Goal: Task Accomplishment & Management: Manage account settings

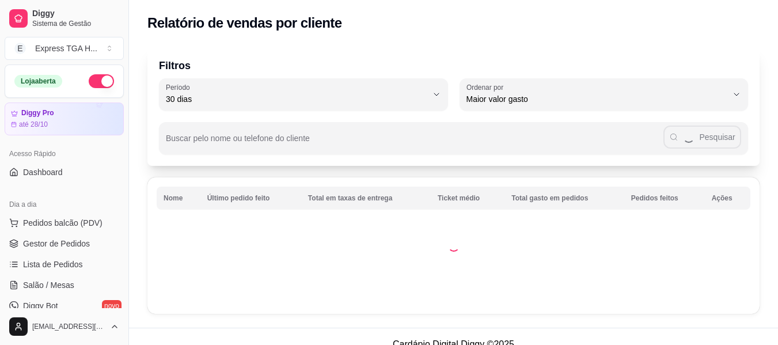
select select "30"
select select "HIGHEST_TOTAL_SPENT_WITH_ORDERS"
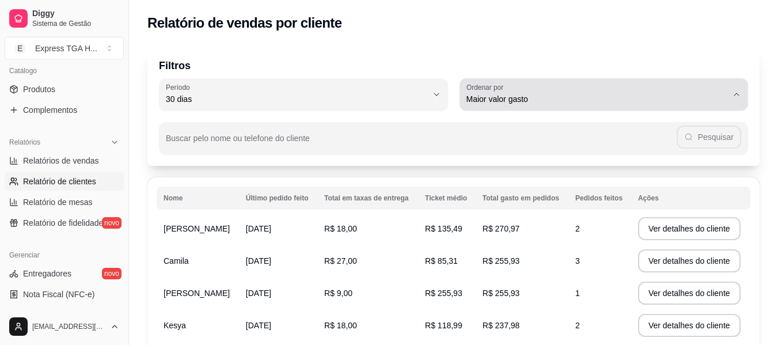
click at [498, 87] on label "Ordenar por" at bounding box center [487, 87] width 41 height 10
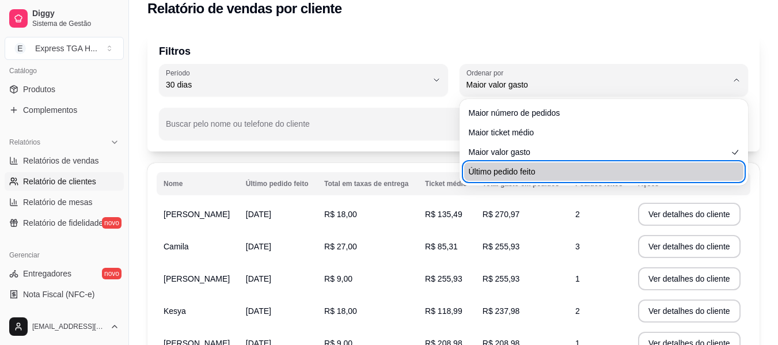
scroll to position [0, 0]
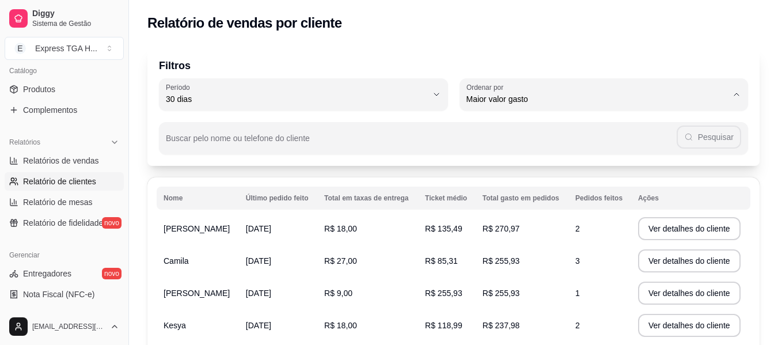
click at [520, 122] on span "Maior número de pedidos" at bounding box center [598, 126] width 249 height 11
type input "HIGHEST_ORDER_COUNT"
select select "HIGHEST_ORDER_COUNT"
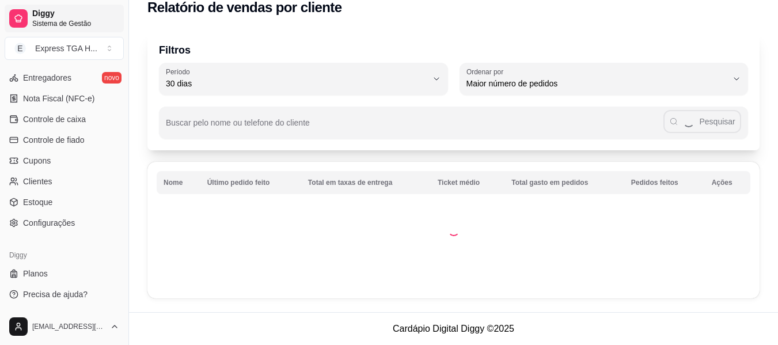
scroll to position [276, 0]
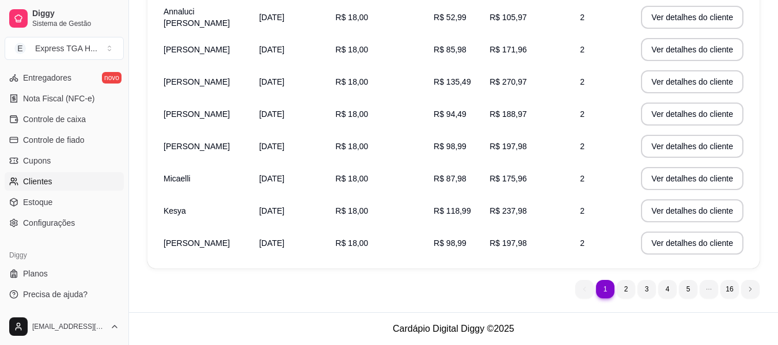
click at [47, 174] on link "Clientes" at bounding box center [64, 181] width 119 height 18
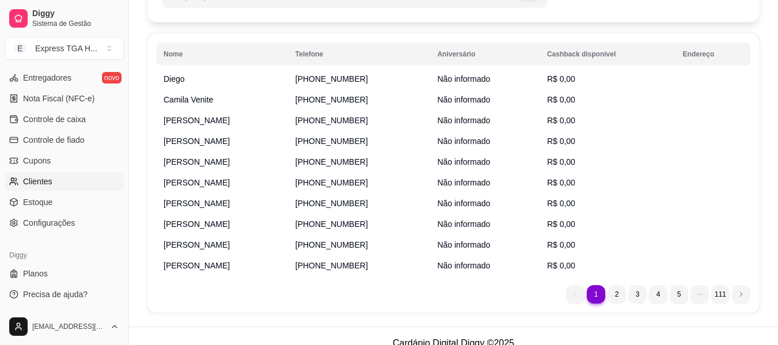
scroll to position [145, 0]
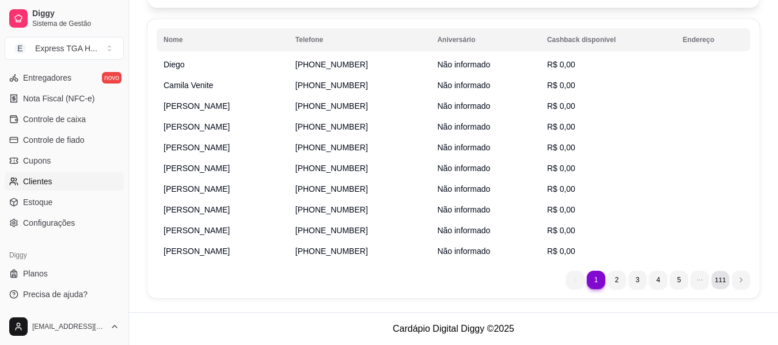
click at [717, 281] on li "111" at bounding box center [720, 280] width 18 height 18
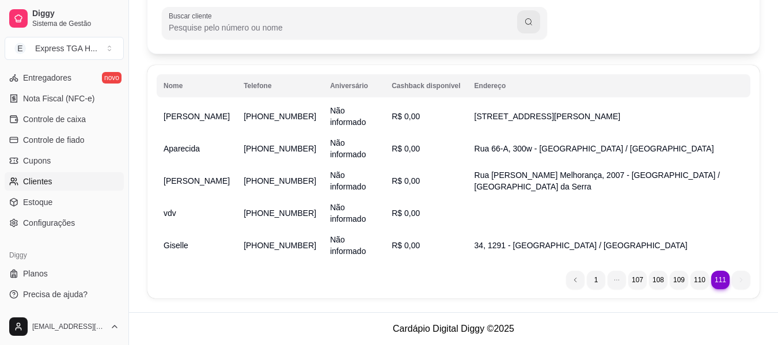
scroll to position [99, 0]
click at [650, 281] on li "108" at bounding box center [658, 280] width 18 height 18
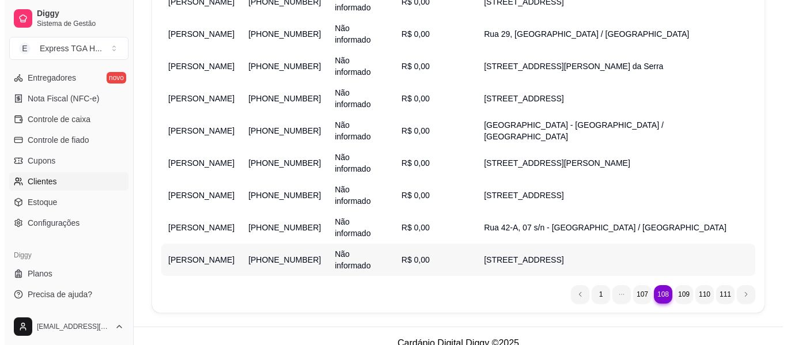
scroll to position [145, 0]
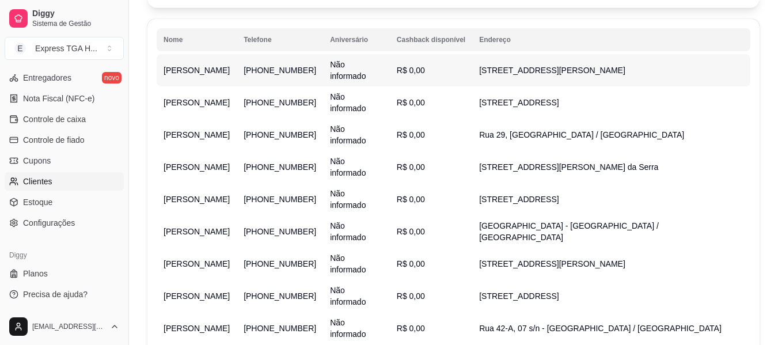
click at [270, 73] on td "[PHONE_NUMBER]" at bounding box center [280, 70] width 86 height 32
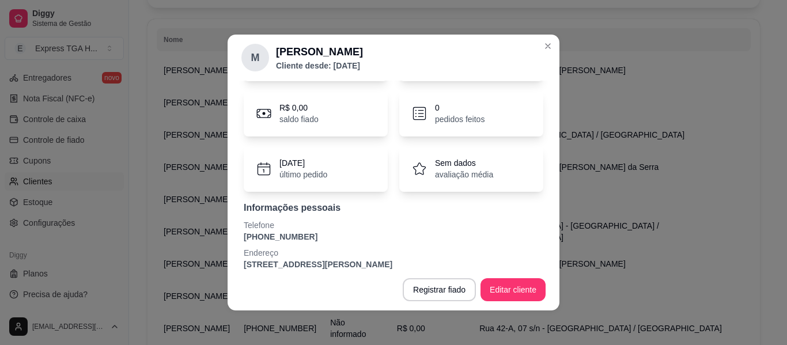
scroll to position [100, 0]
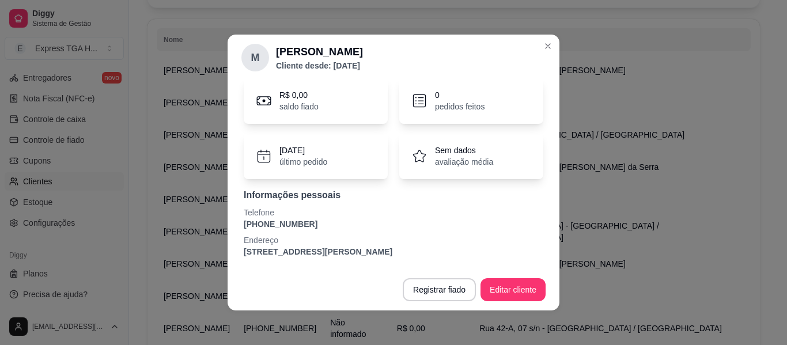
click at [287, 224] on p "[PHONE_NUMBER]" at bounding box center [394, 224] width 300 height 12
copy p "[PHONE_NUMBER]"
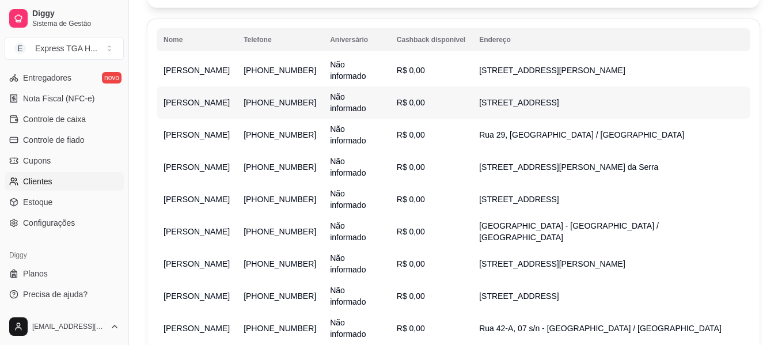
click at [185, 99] on span "[PERSON_NAME]" at bounding box center [197, 102] width 66 height 9
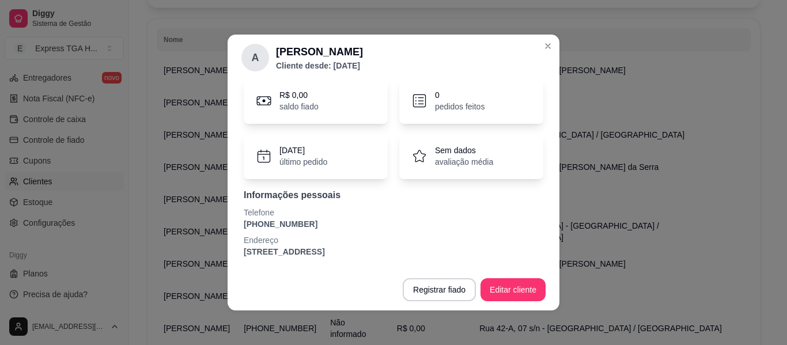
click at [290, 230] on div "Informações pessoais Telefone [PHONE_NUMBER] Endereço [STREET_ADDRESS]" at bounding box center [394, 222] width 300 height 69
click at [296, 219] on p "[PHONE_NUMBER]" at bounding box center [394, 224] width 300 height 12
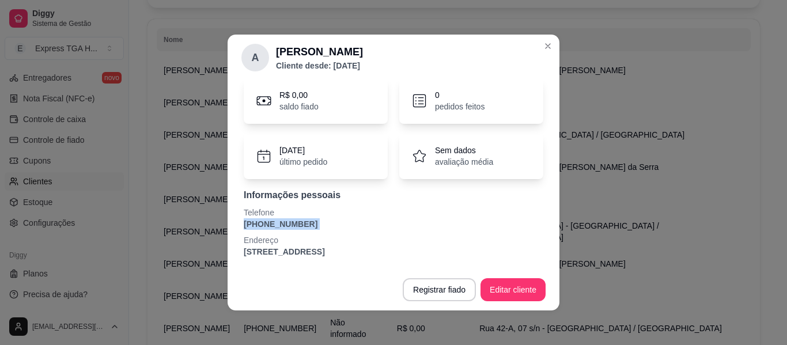
click at [296, 219] on p "[PHONE_NUMBER]" at bounding box center [394, 224] width 300 height 12
copy p "[PHONE_NUMBER]"
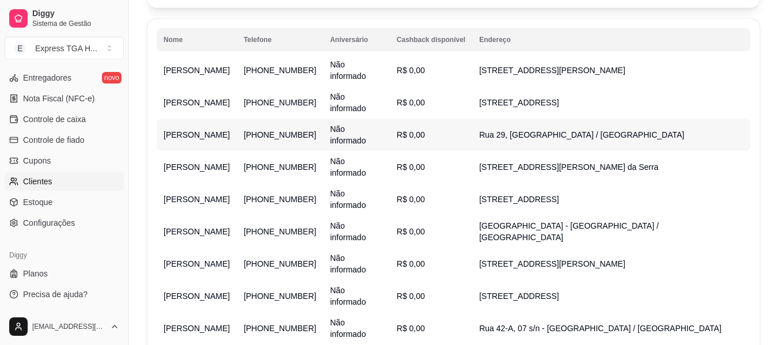
click at [181, 139] on span "[PERSON_NAME]" at bounding box center [197, 134] width 66 height 9
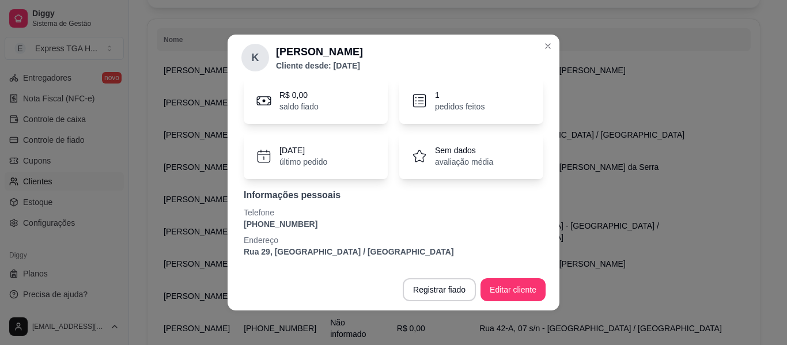
click at [295, 224] on p "[PHONE_NUMBER]" at bounding box center [394, 224] width 300 height 12
copy p "[PHONE_NUMBER]"
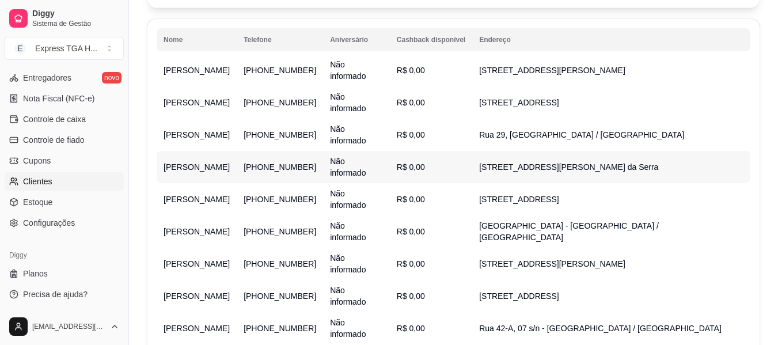
click at [176, 166] on span "[PERSON_NAME]" at bounding box center [197, 166] width 66 height 9
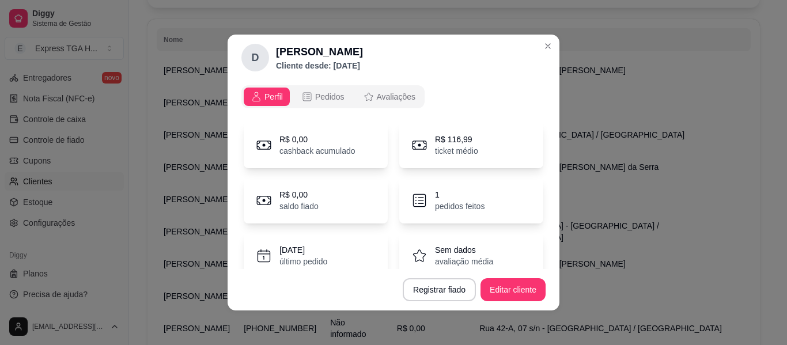
scroll to position [111, 0]
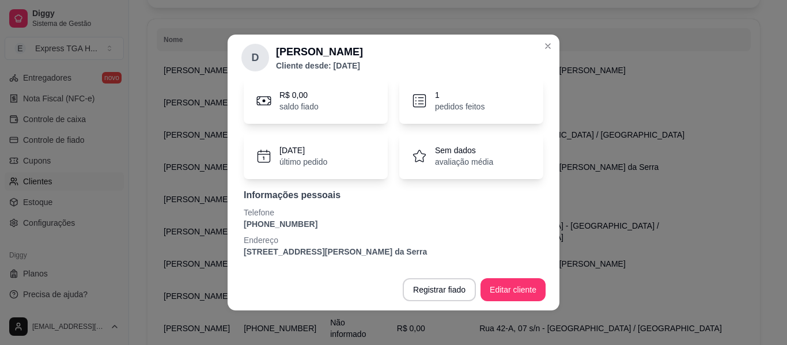
click at [291, 218] on p "[PHONE_NUMBER]" at bounding box center [394, 224] width 300 height 12
copy p "[PHONE_NUMBER]"
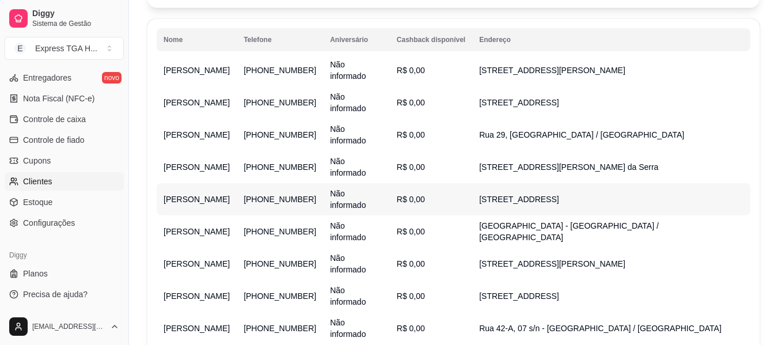
click at [192, 201] on span "[PERSON_NAME]" at bounding box center [197, 199] width 66 height 9
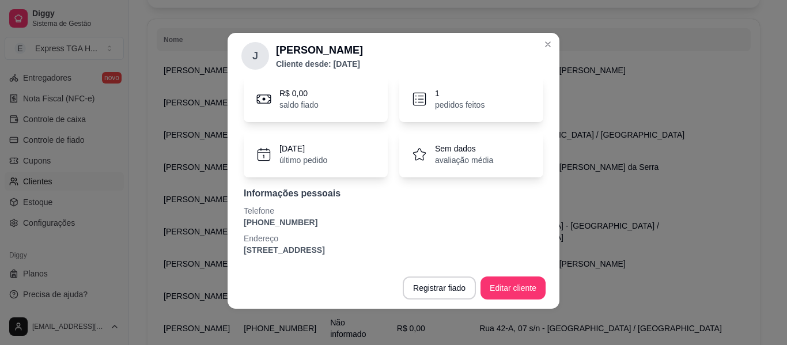
scroll to position [2, 0]
click at [286, 217] on p "[PHONE_NUMBER]" at bounding box center [394, 222] width 300 height 12
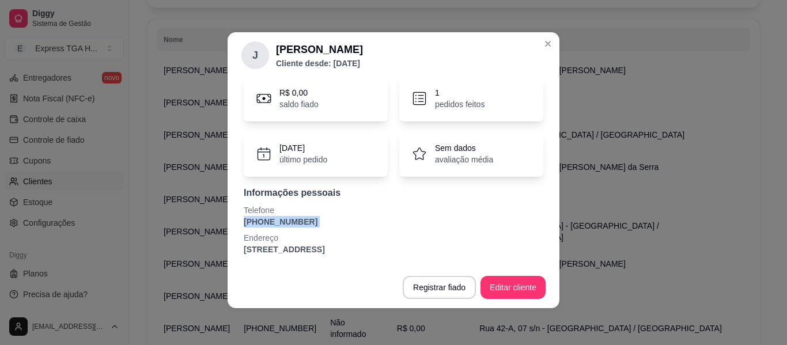
click at [286, 217] on p "[PHONE_NUMBER]" at bounding box center [394, 222] width 300 height 12
copy p "[PHONE_NUMBER]"
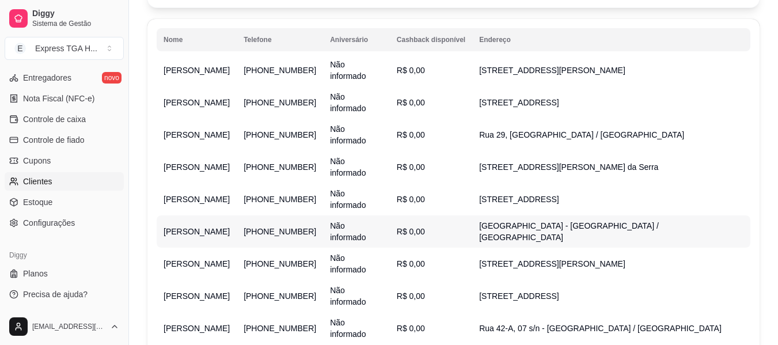
click at [210, 228] on span "[PERSON_NAME]" at bounding box center [197, 231] width 66 height 9
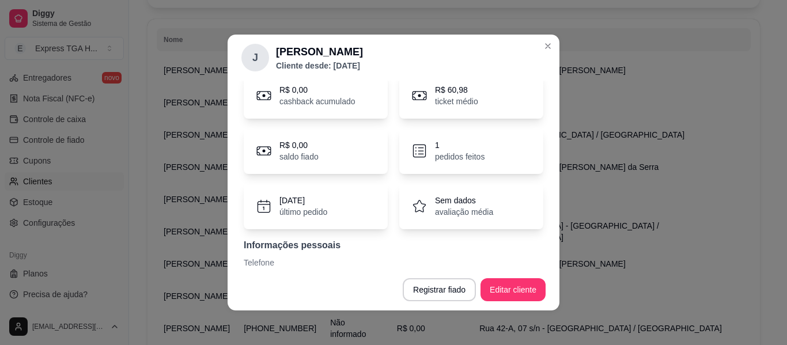
scroll to position [100, 0]
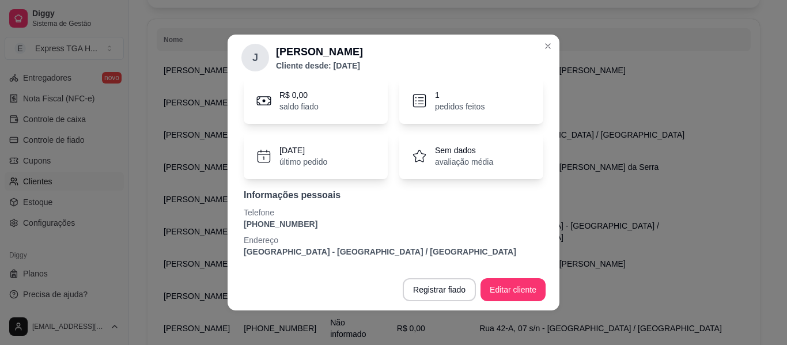
click at [294, 221] on p "[PHONE_NUMBER]" at bounding box center [394, 224] width 300 height 12
copy p "[PHONE_NUMBER]"
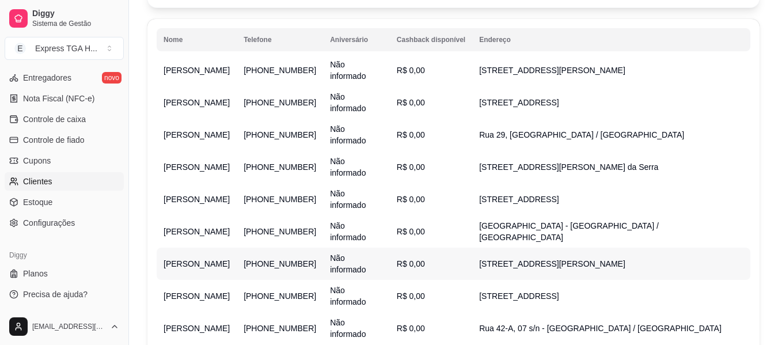
click at [191, 263] on td "[PERSON_NAME]" at bounding box center [197, 264] width 80 height 32
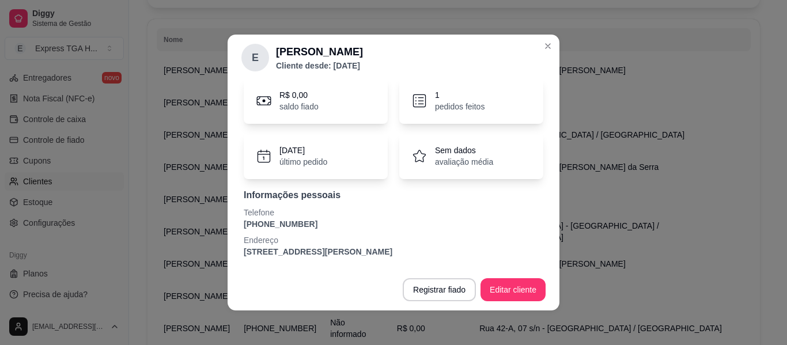
click at [274, 227] on p "[PHONE_NUMBER]" at bounding box center [394, 224] width 300 height 12
copy p "[PHONE_NUMBER]"
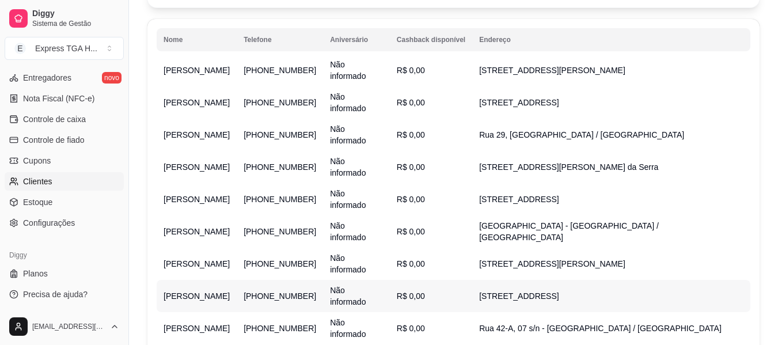
click at [199, 302] on td "[PERSON_NAME]" at bounding box center [197, 296] width 80 height 32
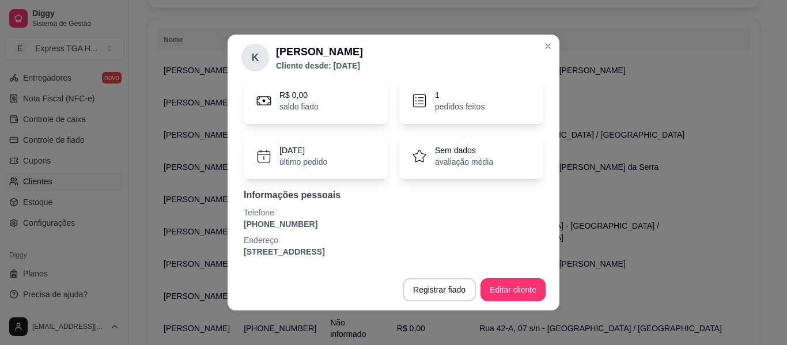
click at [268, 221] on p "[PHONE_NUMBER]" at bounding box center [394, 224] width 300 height 12
copy p "[PHONE_NUMBER]"
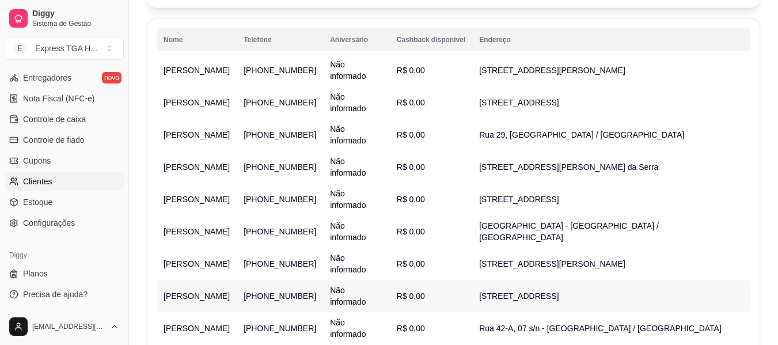
click at [187, 291] on span "[PERSON_NAME]" at bounding box center [197, 295] width 66 height 9
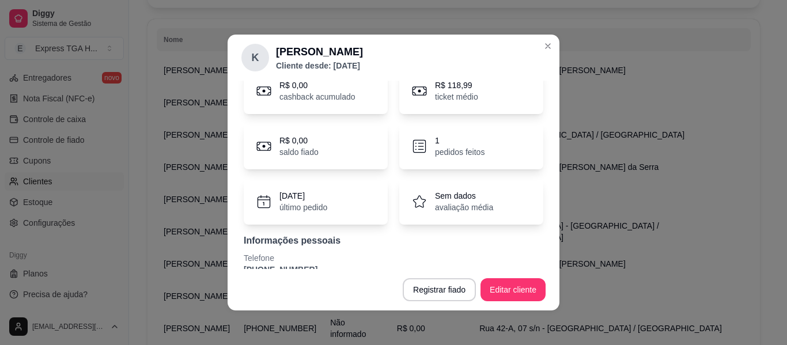
scroll to position [100, 0]
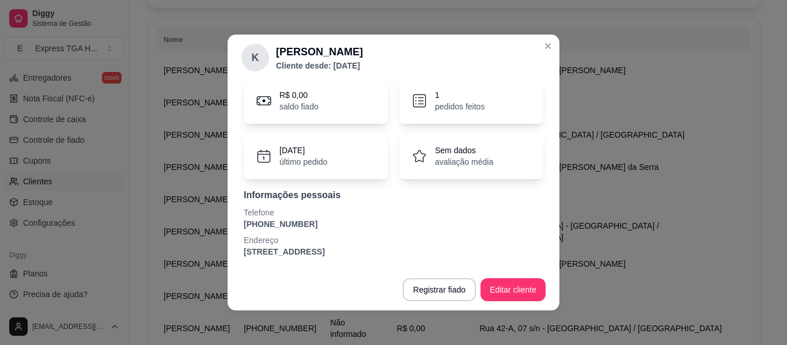
click at [275, 228] on p "[PHONE_NUMBER]" at bounding box center [394, 224] width 300 height 12
copy p "[PHONE_NUMBER]"
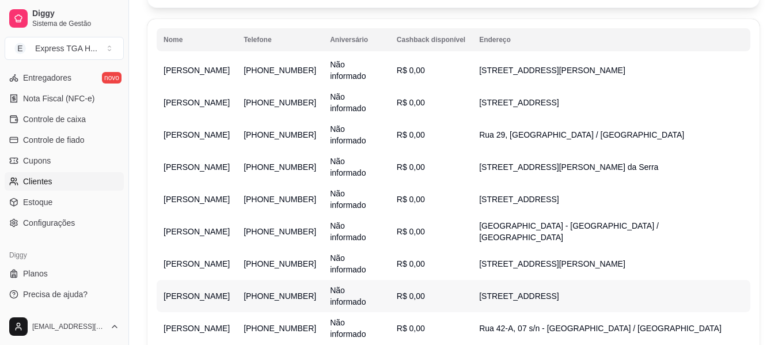
click at [194, 301] on span "[PERSON_NAME]" at bounding box center [197, 295] width 66 height 9
click at [203, 325] on span "[PERSON_NAME]" at bounding box center [197, 328] width 66 height 9
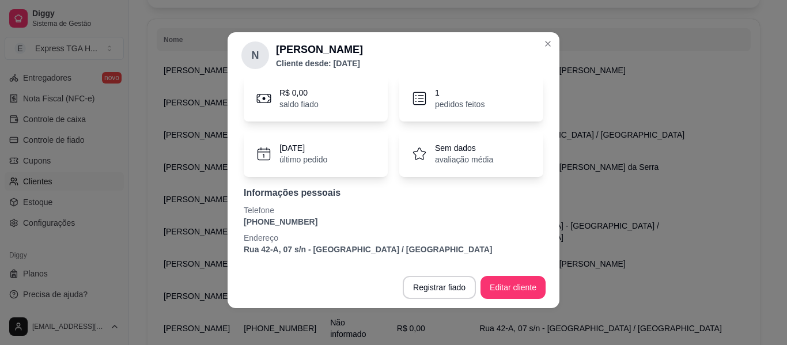
click at [294, 228] on div "Informações pessoais Telefone [PHONE_NUMBER] Endereço [STREET_ADDRESS] / [GEOGR…" at bounding box center [394, 220] width 300 height 69
click at [297, 223] on p "[PHONE_NUMBER]" at bounding box center [394, 222] width 300 height 12
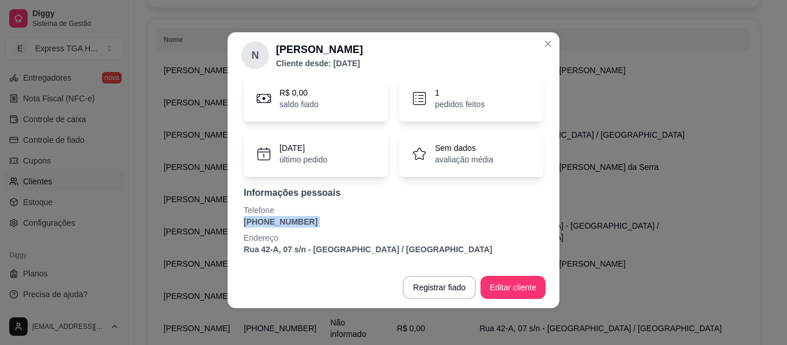
click at [297, 223] on p "[PHONE_NUMBER]" at bounding box center [394, 222] width 300 height 12
copy p "[PHONE_NUMBER]"
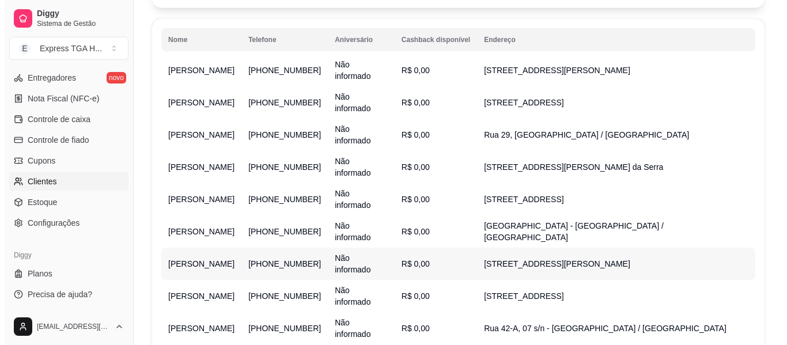
scroll to position [260, 0]
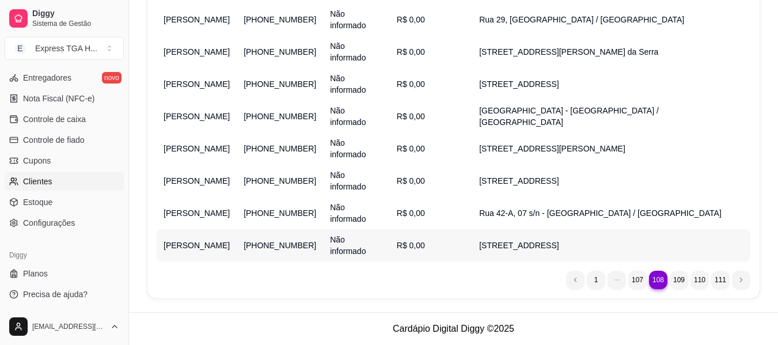
click at [196, 242] on td "[PERSON_NAME]" at bounding box center [197, 245] width 80 height 32
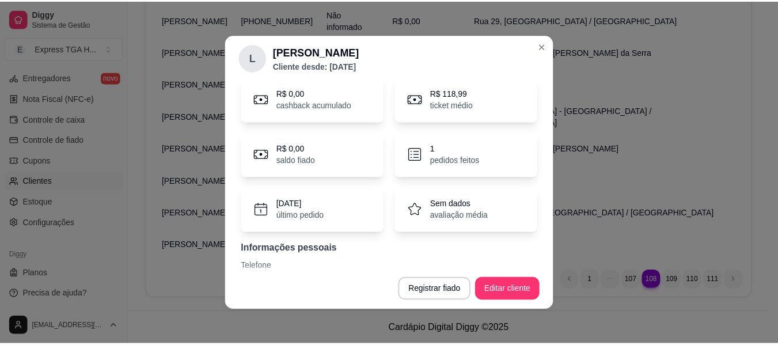
scroll to position [100, 0]
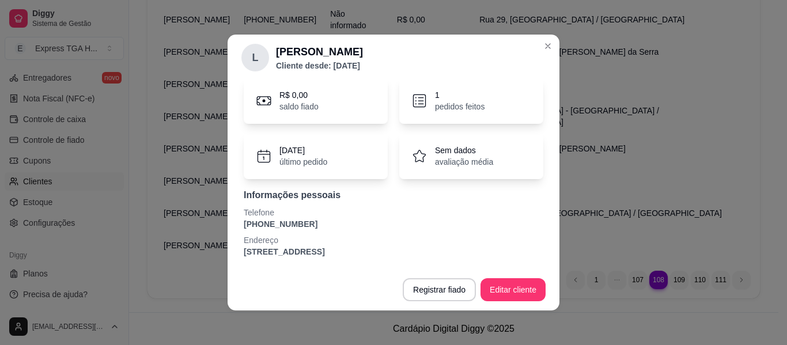
click at [292, 221] on p "[PHONE_NUMBER]" at bounding box center [394, 224] width 300 height 12
click at [291, 221] on p "[PHONE_NUMBER]" at bounding box center [394, 224] width 300 height 12
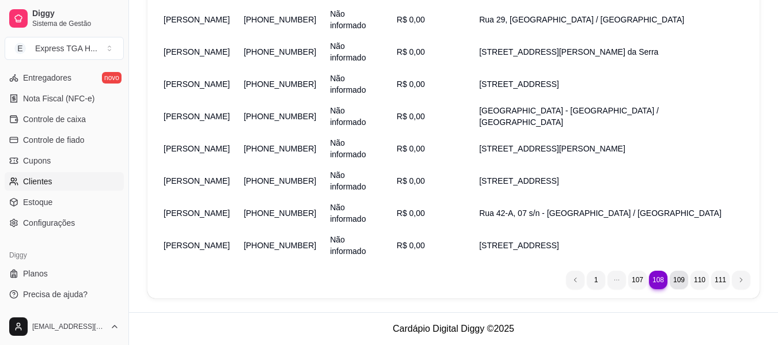
click at [675, 282] on li "109" at bounding box center [679, 280] width 18 height 18
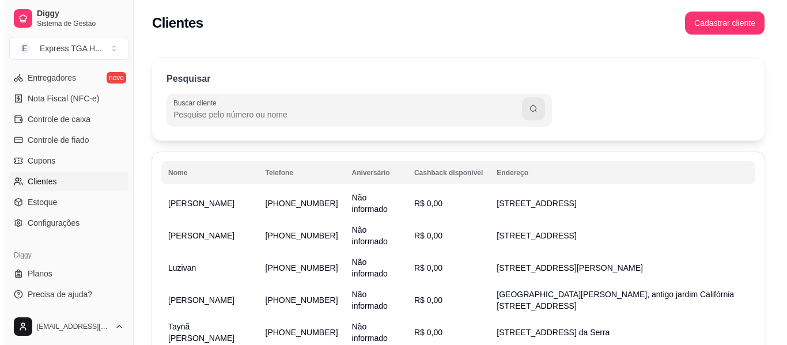
scroll to position [0, 0]
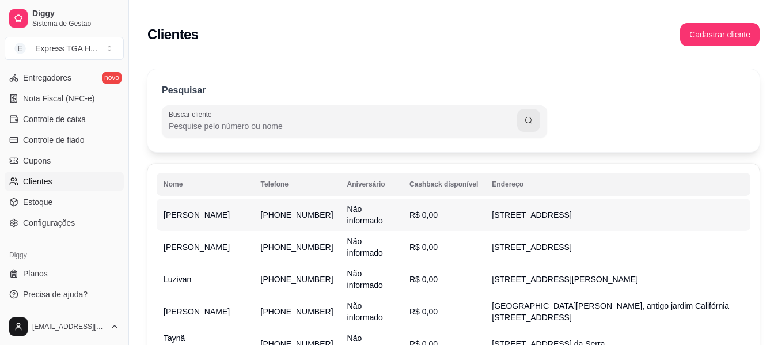
click at [347, 210] on span "Não informado" at bounding box center [365, 214] width 36 height 21
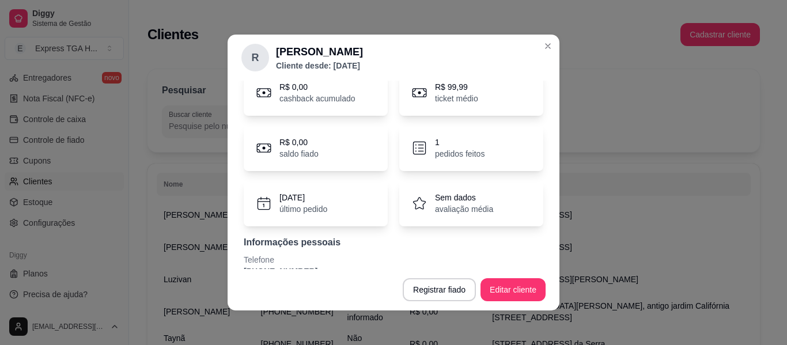
scroll to position [100, 0]
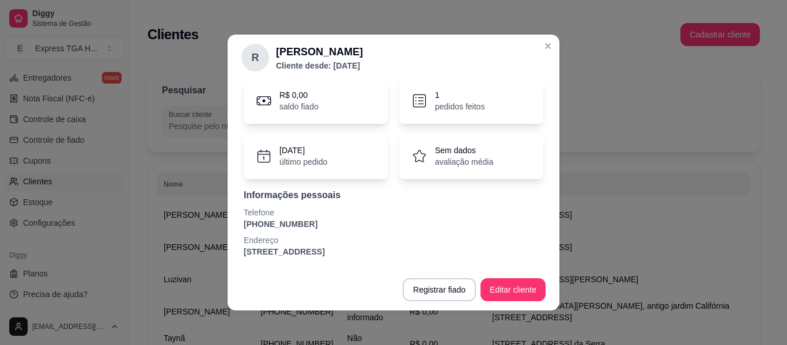
click at [283, 222] on p "[PHONE_NUMBER]" at bounding box center [394, 224] width 300 height 12
click at [282, 221] on p "[PHONE_NUMBER]" at bounding box center [394, 224] width 300 height 12
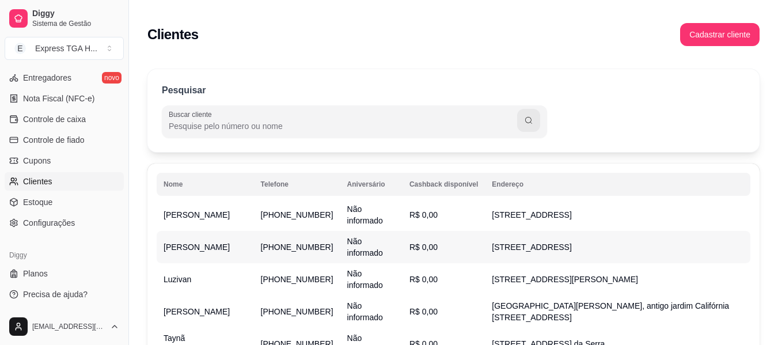
click at [183, 244] on span "[PERSON_NAME]" at bounding box center [197, 247] width 66 height 9
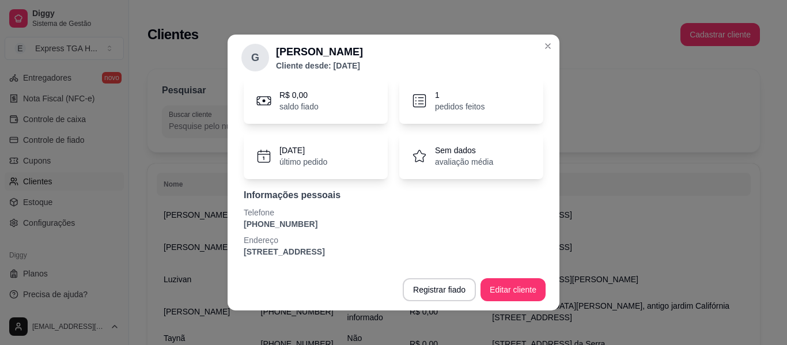
click at [266, 221] on p "[PHONE_NUMBER]" at bounding box center [394, 224] width 300 height 12
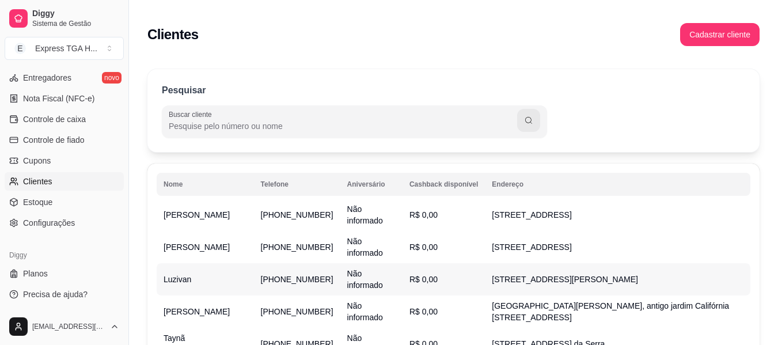
click at [199, 272] on td "Luzivan" at bounding box center [205, 279] width 97 height 32
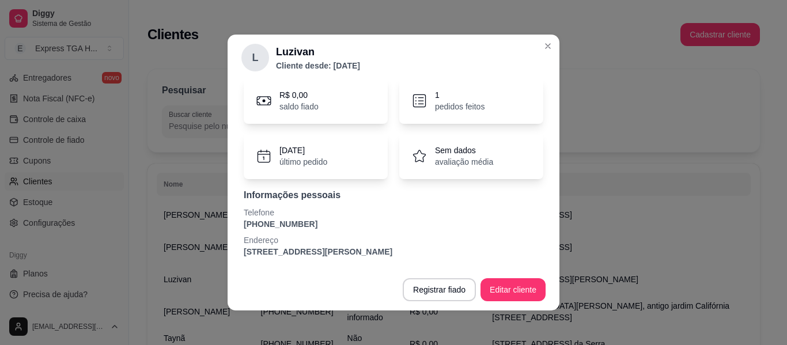
click at [286, 229] on p "[PHONE_NUMBER]" at bounding box center [394, 224] width 300 height 12
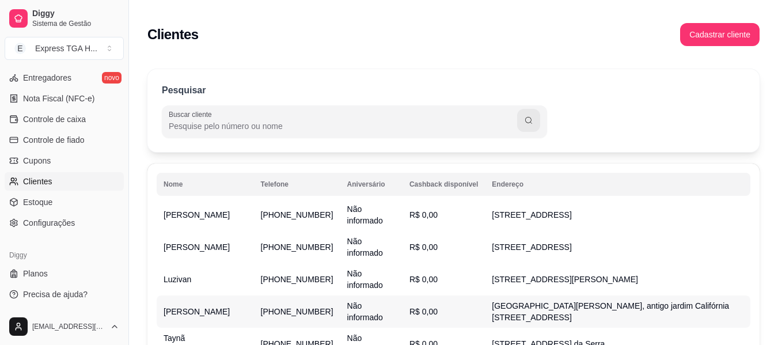
click at [254, 306] on td "[PHONE_NUMBER]" at bounding box center [297, 312] width 86 height 32
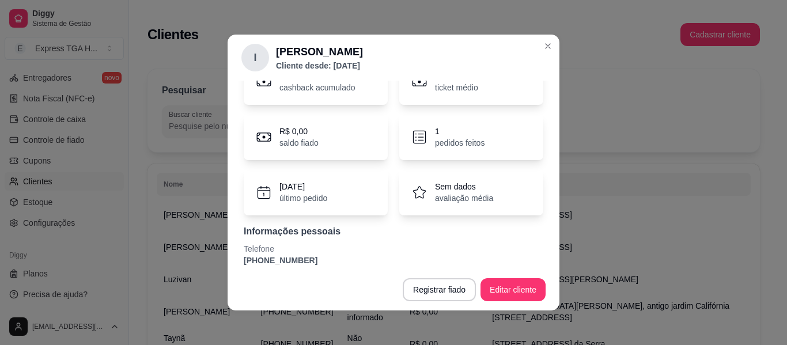
scroll to position [111, 0]
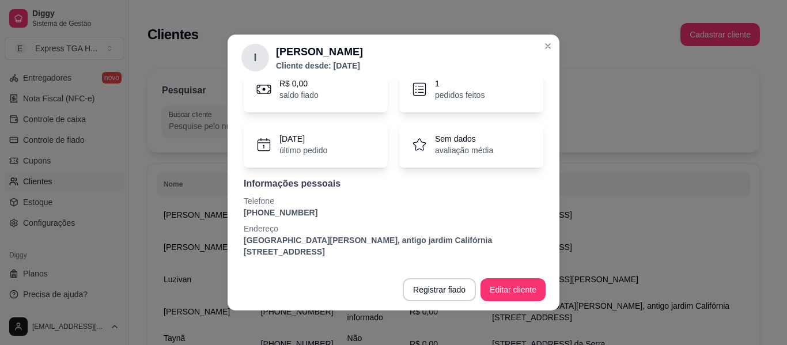
click at [279, 218] on div "Informações pessoais Telefone [PHONE_NUMBER] Endereço [STREET_ADDRESS][PERSON_N…" at bounding box center [394, 217] width 300 height 81
click at [282, 213] on p "[PHONE_NUMBER]" at bounding box center [394, 213] width 300 height 12
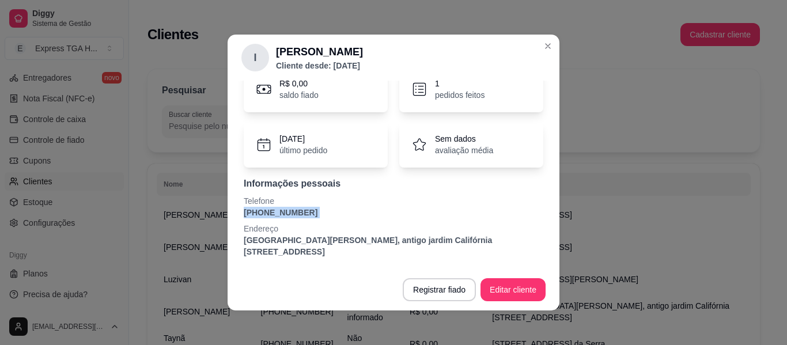
click at [282, 213] on p "[PHONE_NUMBER]" at bounding box center [394, 213] width 300 height 12
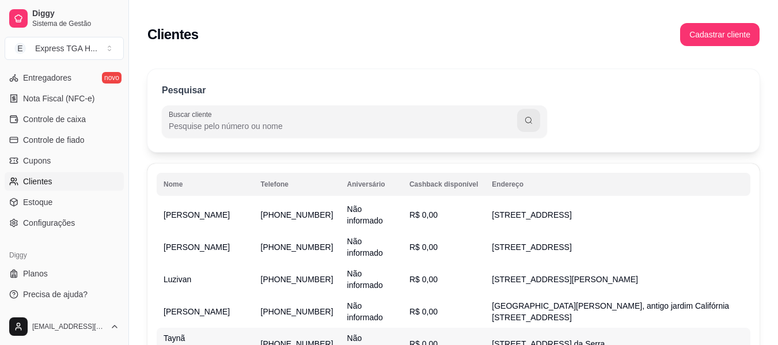
click at [207, 338] on td "Taynã [PERSON_NAME]" at bounding box center [205, 344] width 97 height 32
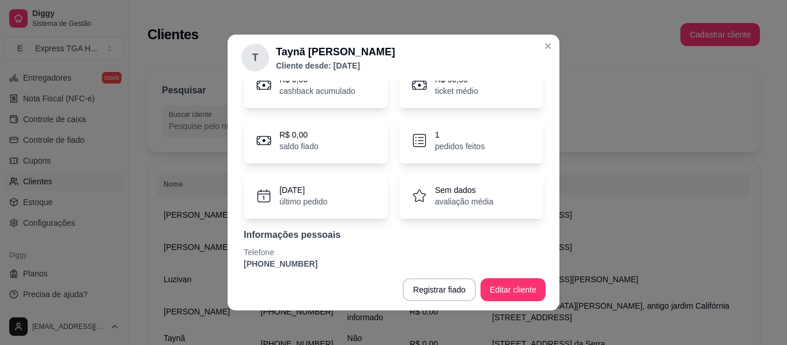
scroll to position [100, 0]
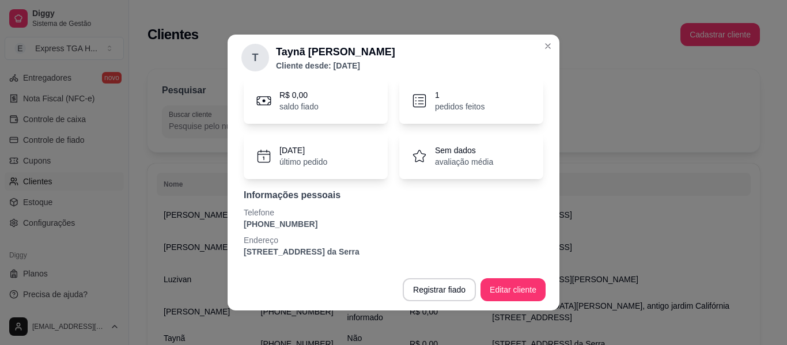
click at [295, 223] on p "[PHONE_NUMBER]" at bounding box center [394, 224] width 300 height 12
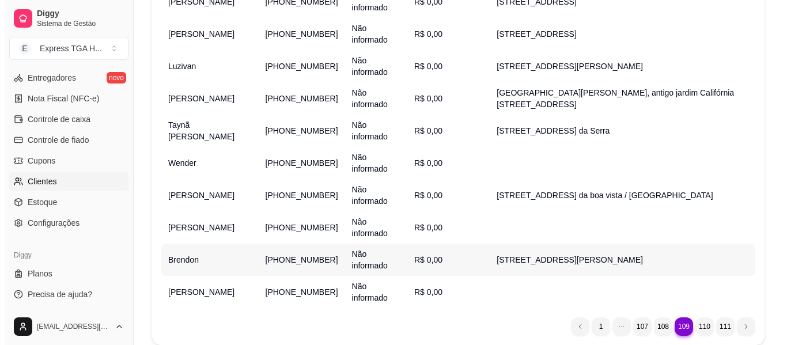
scroll to position [230, 0]
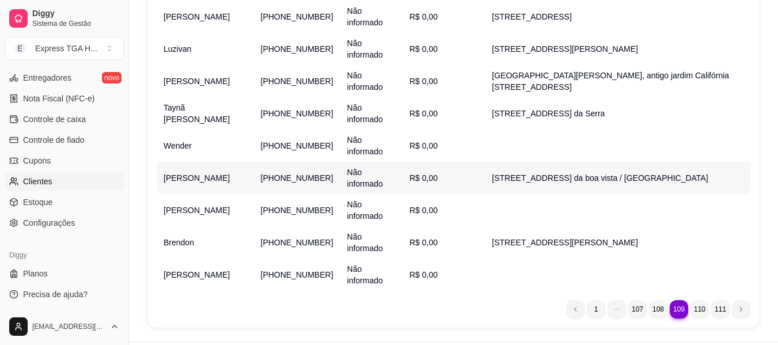
click at [177, 173] on span "[PERSON_NAME]" at bounding box center [197, 177] width 66 height 9
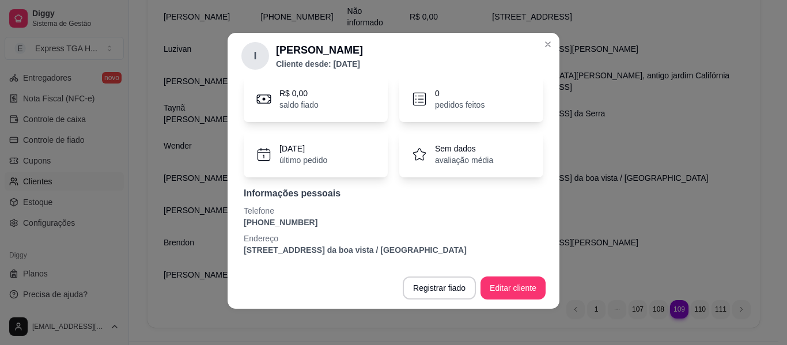
scroll to position [2, 0]
click at [271, 219] on p "[PHONE_NUMBER]" at bounding box center [394, 222] width 300 height 12
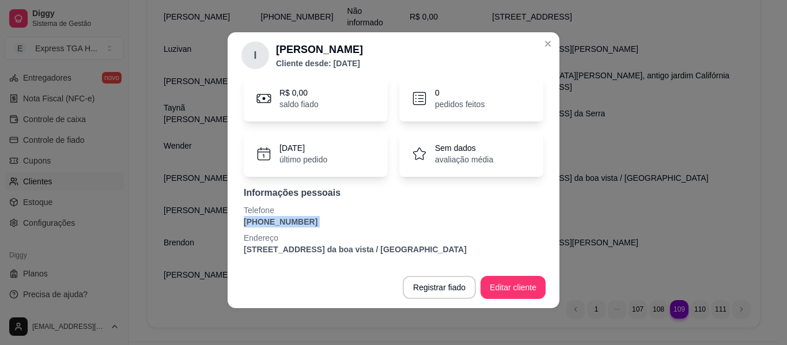
click at [271, 219] on p "[PHONE_NUMBER]" at bounding box center [394, 222] width 300 height 12
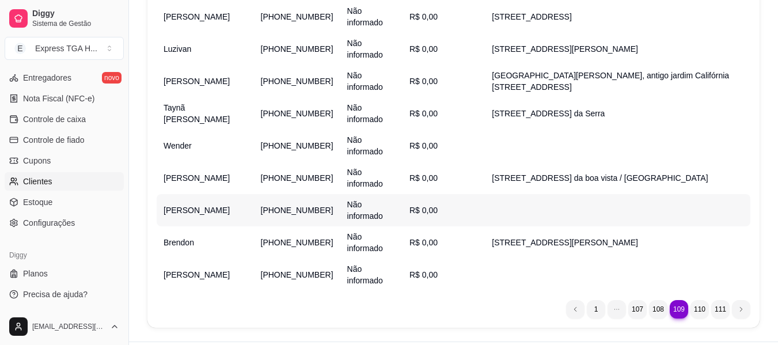
click at [166, 202] on td "[PERSON_NAME]" at bounding box center [205, 210] width 97 height 32
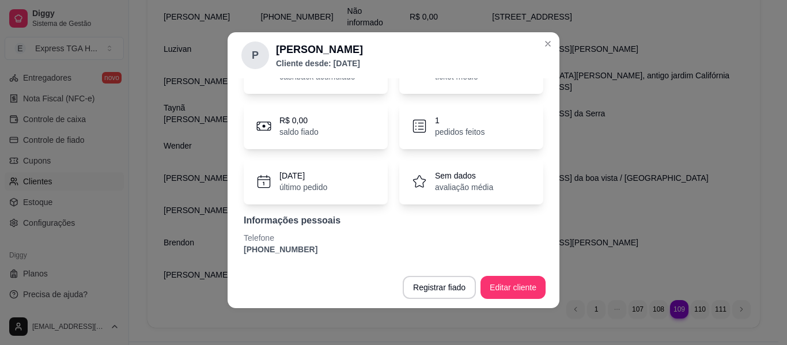
click at [271, 257] on div "R$ 0,00 cashback acumulado R$ 78,99 ticket médio R$ 0,00 saldo fiado 1 pedidos …" at bounding box center [393, 151] width 304 height 221
click at [283, 253] on p "[PHONE_NUMBER]" at bounding box center [394, 250] width 300 height 12
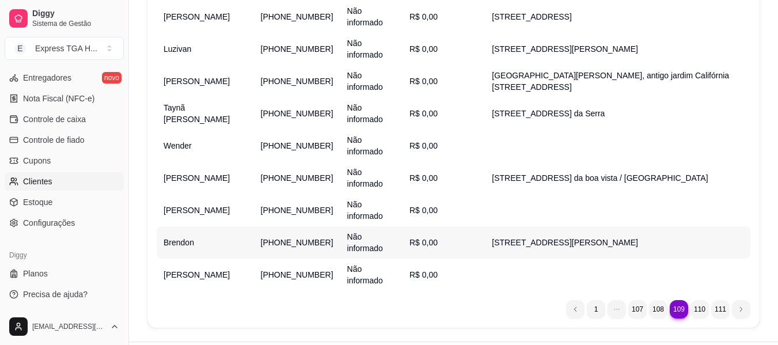
click at [183, 247] on span "Brendon" at bounding box center [179, 242] width 31 height 9
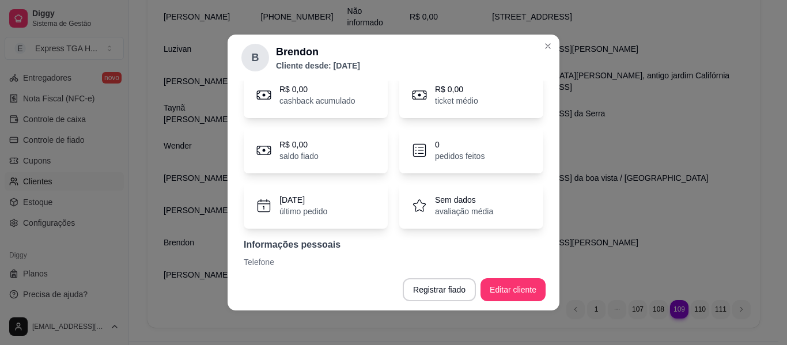
scroll to position [100, 0]
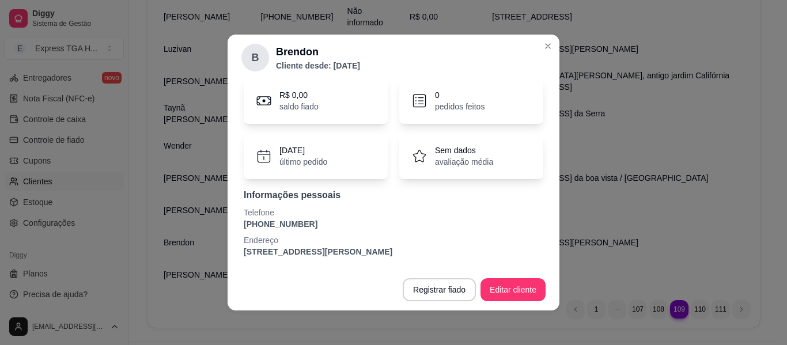
click at [297, 220] on p "[PHONE_NUMBER]" at bounding box center [394, 224] width 300 height 12
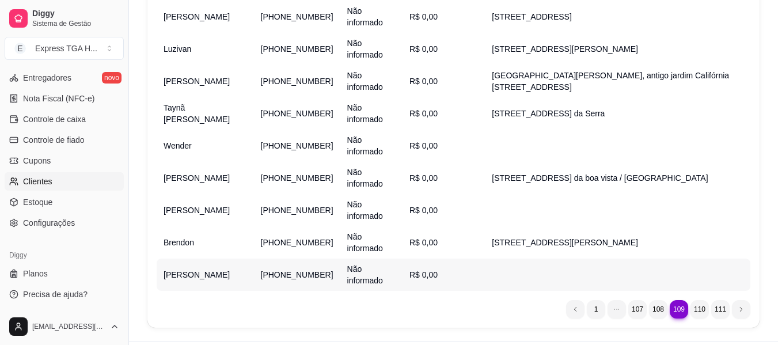
click at [177, 271] on span "[PERSON_NAME]" at bounding box center [197, 274] width 66 height 9
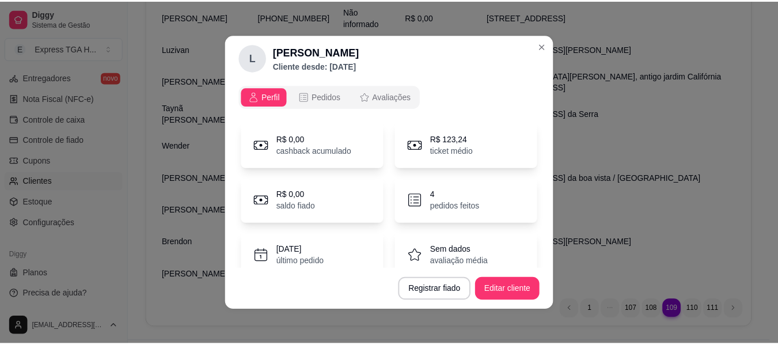
scroll to position [72, 0]
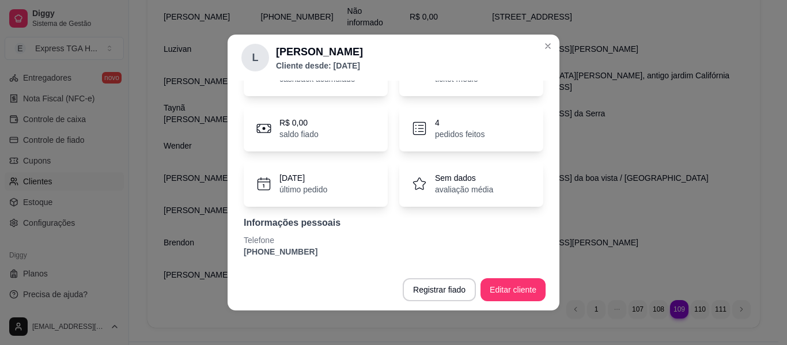
click at [265, 249] on p "[PHONE_NUMBER]" at bounding box center [394, 252] width 300 height 12
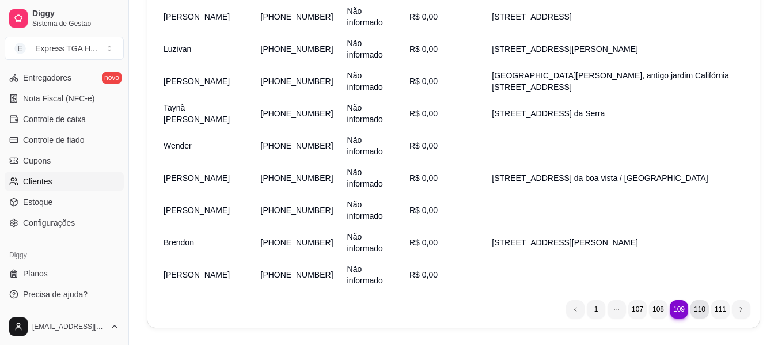
click at [692, 308] on li "110" at bounding box center [700, 309] width 18 height 18
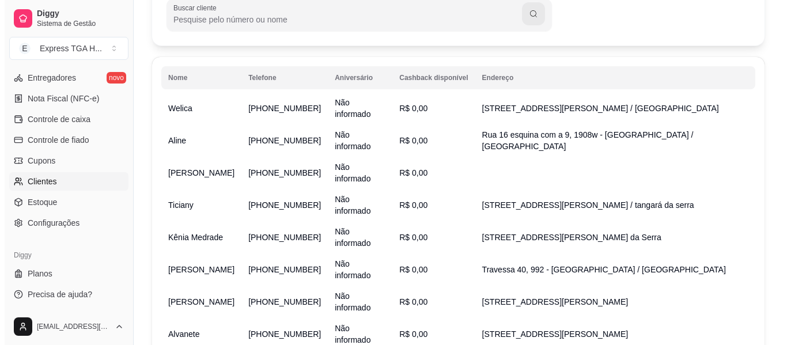
scroll to position [0, 0]
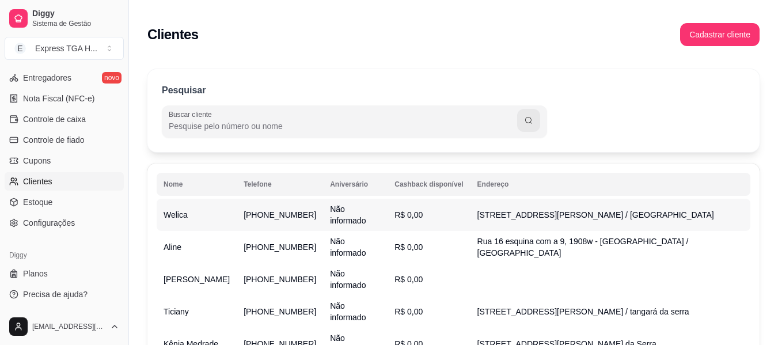
click at [237, 205] on td "Welica" at bounding box center [197, 215] width 80 height 32
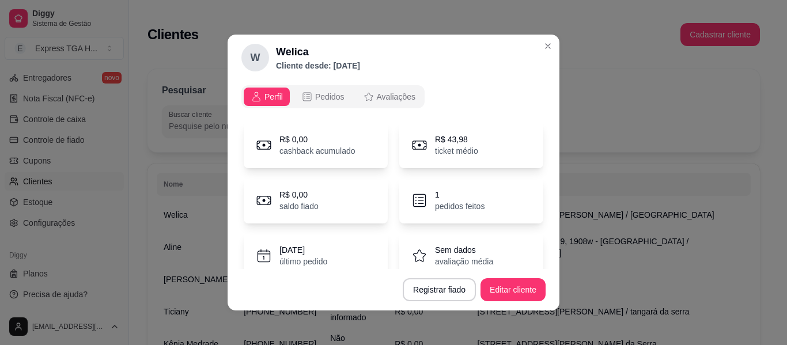
scroll to position [100, 0]
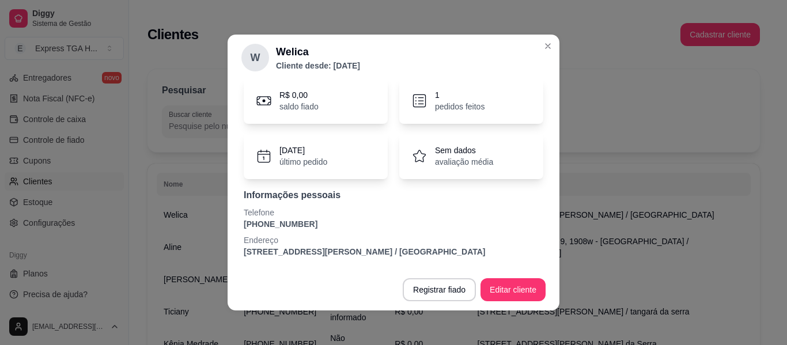
click at [298, 225] on p "[PHONE_NUMBER]" at bounding box center [394, 224] width 300 height 12
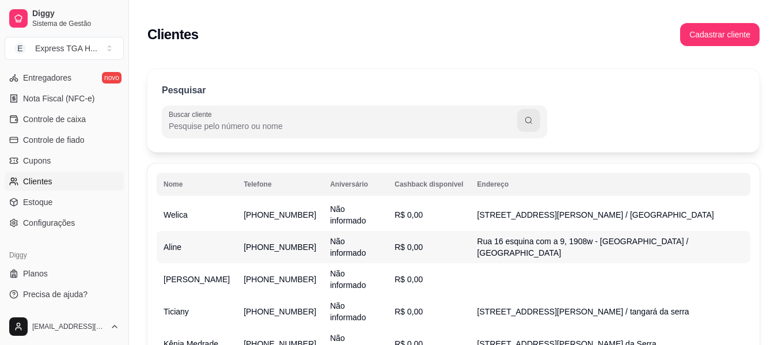
click at [203, 250] on td "Aline" at bounding box center [197, 247] width 80 height 32
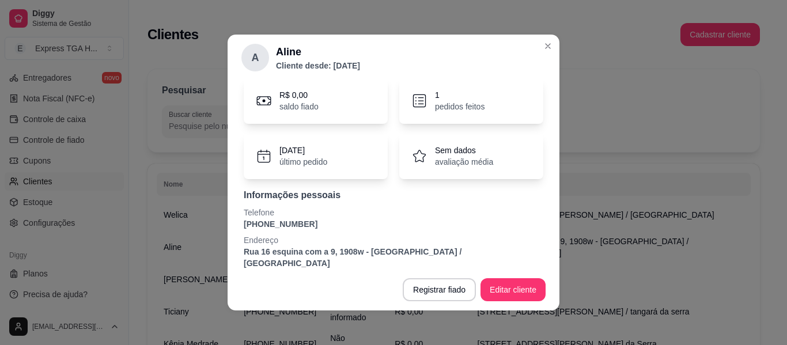
click at [281, 247] on p "Rua 16 esquina com a 9, 1908w - [GEOGRAPHIC_DATA] / [GEOGRAPHIC_DATA]" at bounding box center [394, 257] width 300 height 23
click at [288, 229] on p "[PHONE_NUMBER]" at bounding box center [394, 224] width 300 height 12
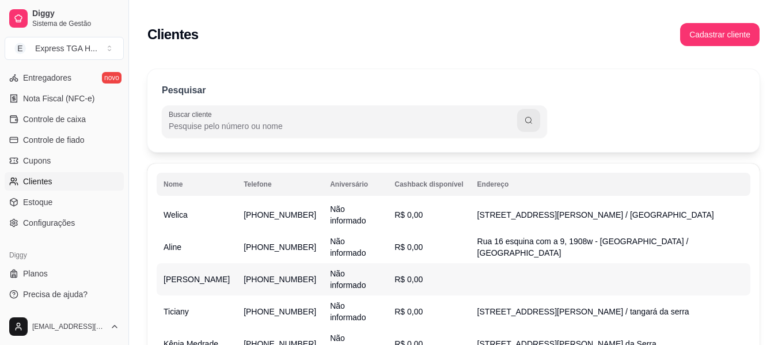
click at [199, 279] on td "[PERSON_NAME]" at bounding box center [197, 279] width 80 height 32
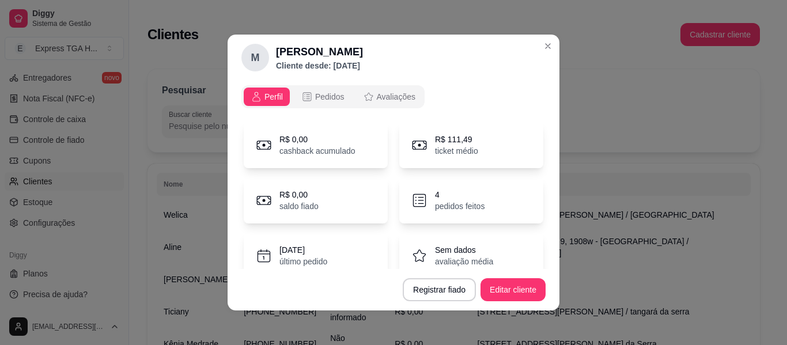
scroll to position [72, 0]
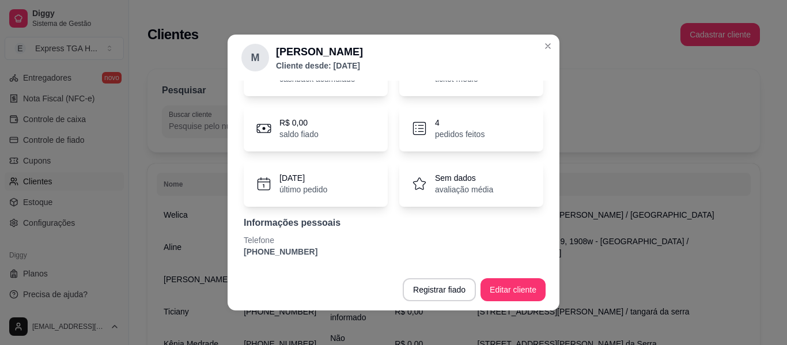
click at [286, 240] on p "Telefone" at bounding box center [394, 240] width 300 height 12
click at [286, 257] on p "[PHONE_NUMBER]" at bounding box center [394, 252] width 300 height 12
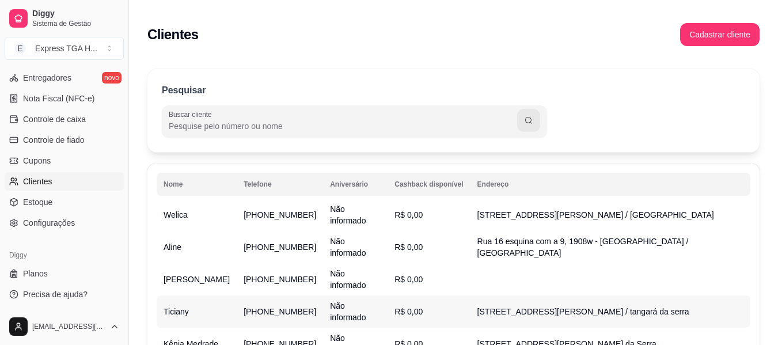
click at [202, 304] on td "Ticiany" at bounding box center [197, 312] width 80 height 32
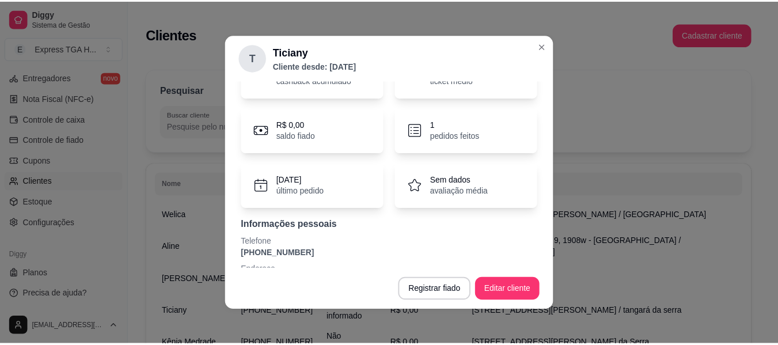
scroll to position [111, 0]
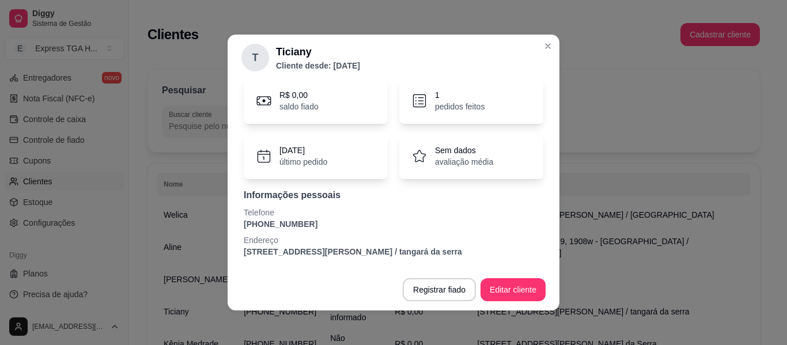
click at [267, 247] on p "[STREET_ADDRESS][PERSON_NAME] / tangará da serra" at bounding box center [394, 252] width 300 height 12
click at [278, 218] on p "[PHONE_NUMBER]" at bounding box center [394, 224] width 300 height 12
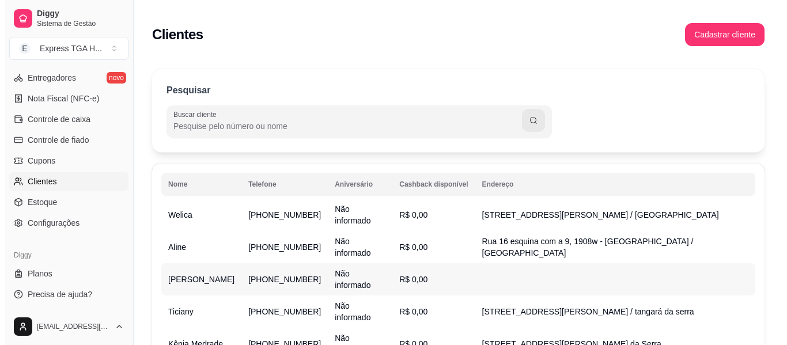
scroll to position [115, 0]
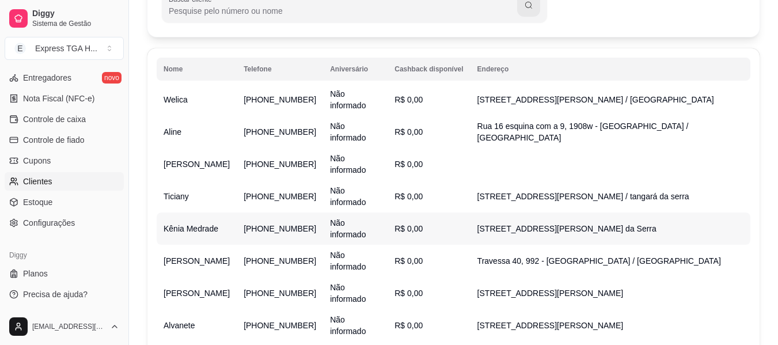
click at [207, 225] on span "Kênia Medrade" at bounding box center [191, 228] width 55 height 9
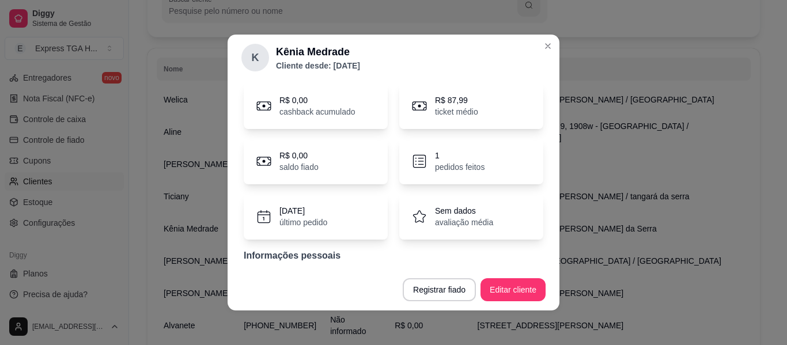
scroll to position [100, 0]
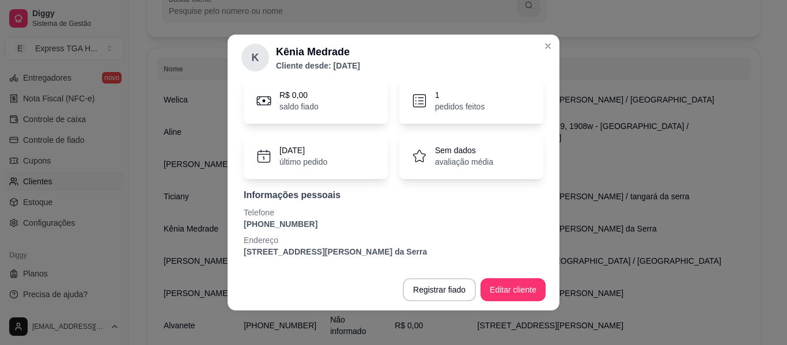
click at [275, 230] on div "Informações pessoais Telefone [PHONE_NUMBER] Endereço [STREET_ADDRESS][PERSON_N…" at bounding box center [394, 222] width 300 height 69
click at [276, 222] on p "[PHONE_NUMBER]" at bounding box center [394, 224] width 300 height 12
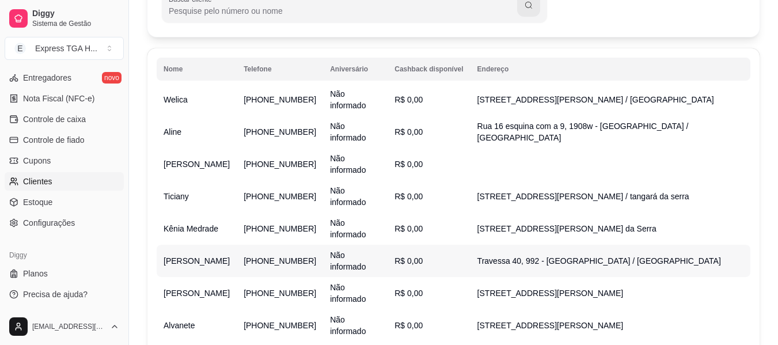
click at [187, 257] on span "[PERSON_NAME]" at bounding box center [197, 260] width 66 height 9
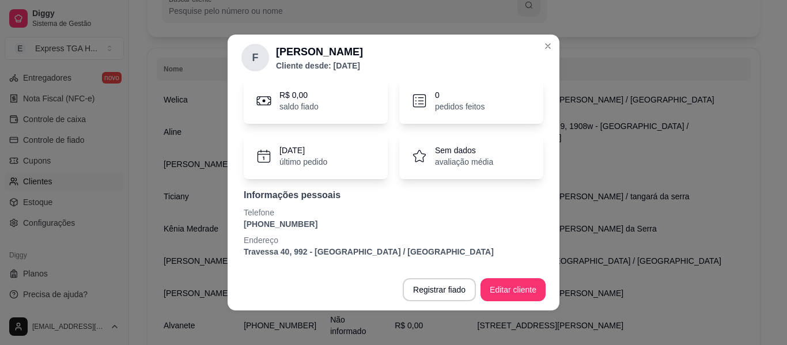
click at [301, 222] on p "[PHONE_NUMBER]" at bounding box center [394, 224] width 300 height 12
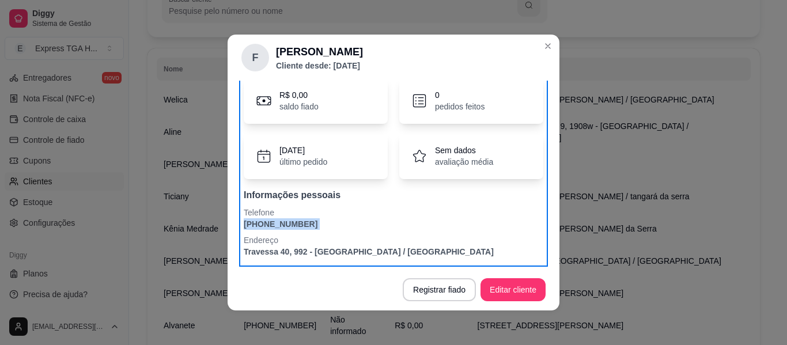
scroll to position [2, 0]
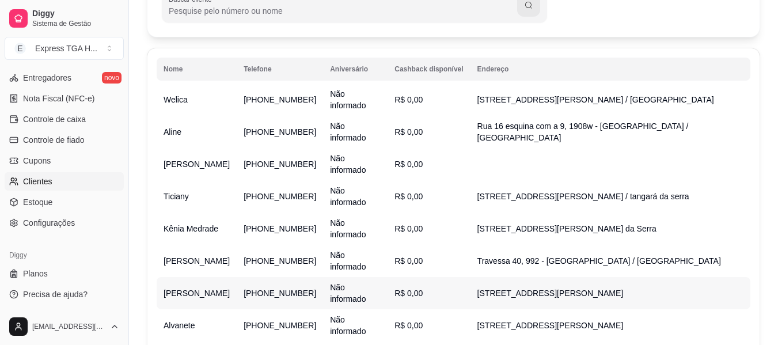
click at [206, 298] on td "[PERSON_NAME]" at bounding box center [197, 293] width 80 height 32
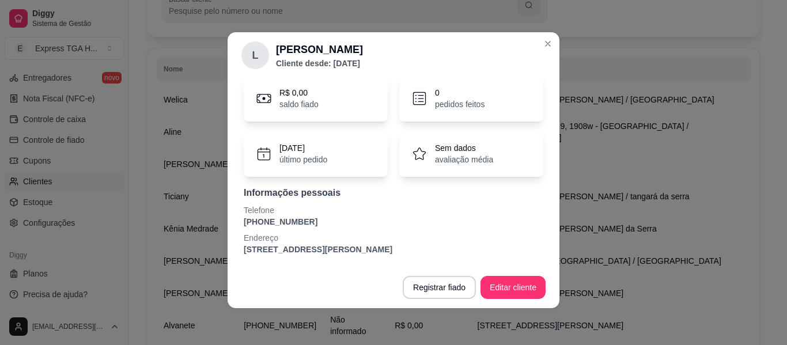
click at [284, 211] on p "Telefone" at bounding box center [394, 210] width 300 height 12
click at [284, 225] on p "[PHONE_NUMBER]" at bounding box center [394, 222] width 300 height 12
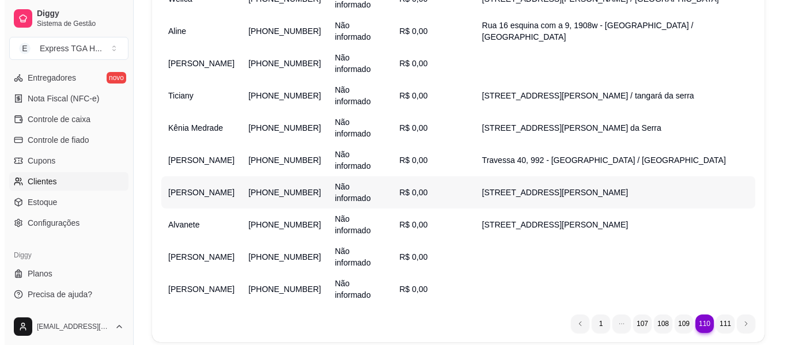
scroll to position [202, 0]
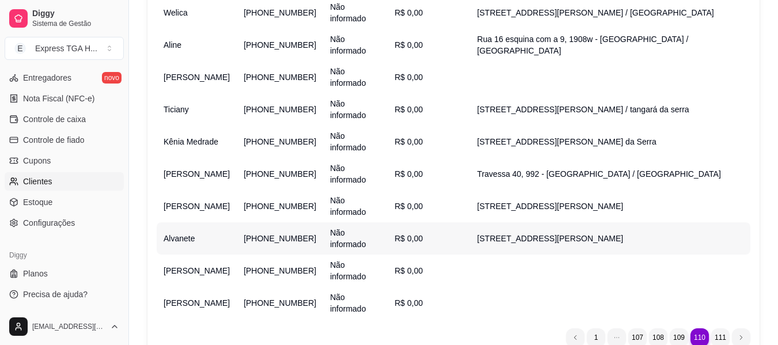
click at [211, 232] on td "Alvanete" at bounding box center [197, 238] width 80 height 32
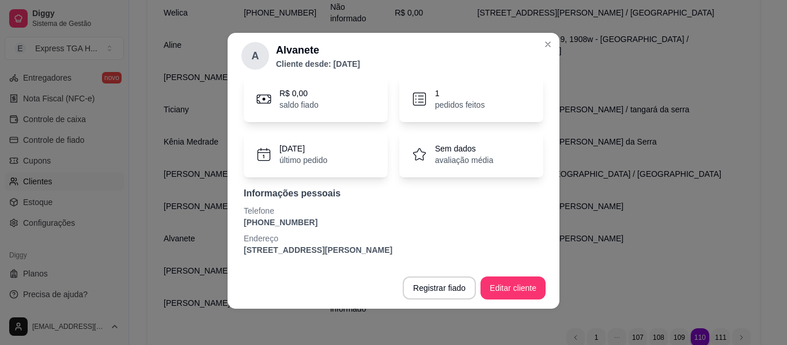
scroll to position [2, 0]
click at [294, 222] on p "[PHONE_NUMBER]" at bounding box center [394, 222] width 300 height 12
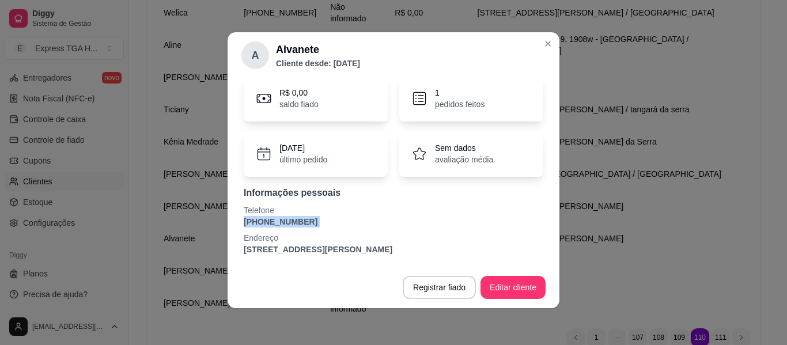
click at [294, 222] on p "[PHONE_NUMBER]" at bounding box center [394, 222] width 300 height 12
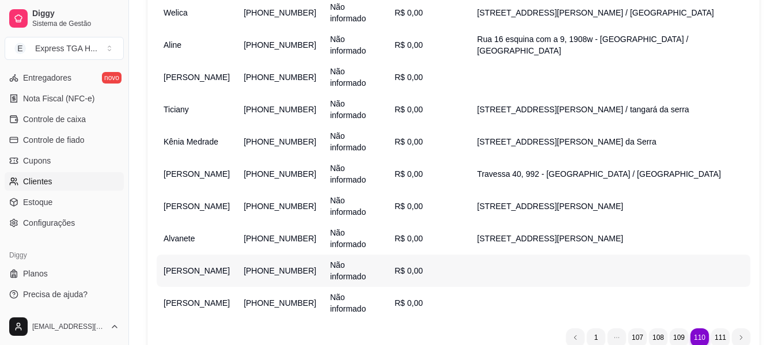
click at [202, 272] on span "[PERSON_NAME]" at bounding box center [197, 270] width 66 height 9
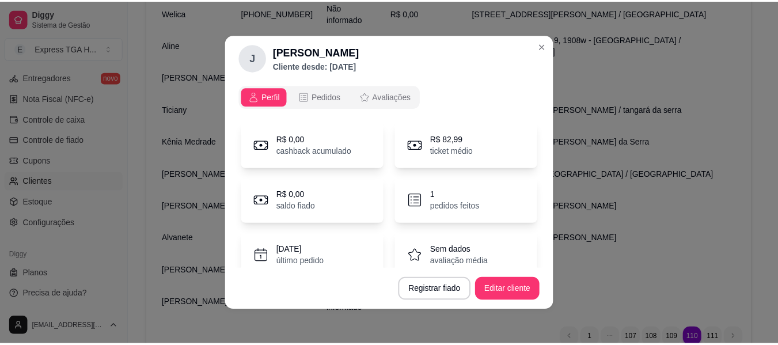
scroll to position [72, 0]
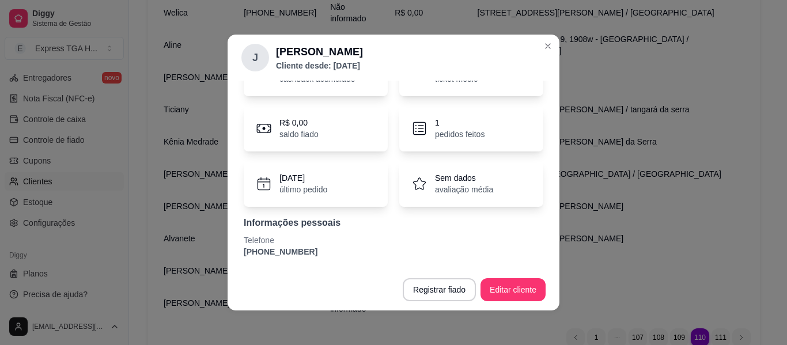
click at [288, 249] on p "[PHONE_NUMBER]" at bounding box center [394, 252] width 300 height 12
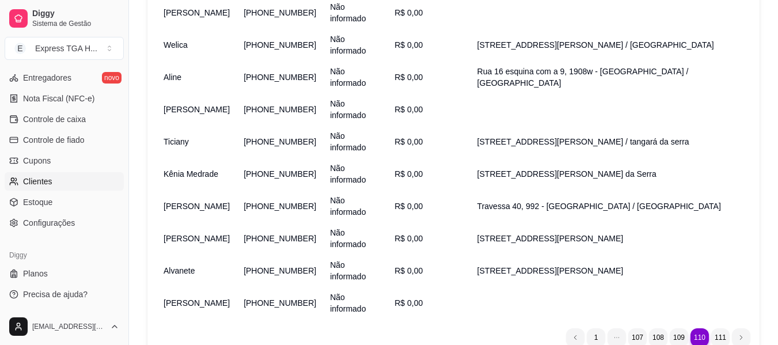
scroll to position [260, 0]
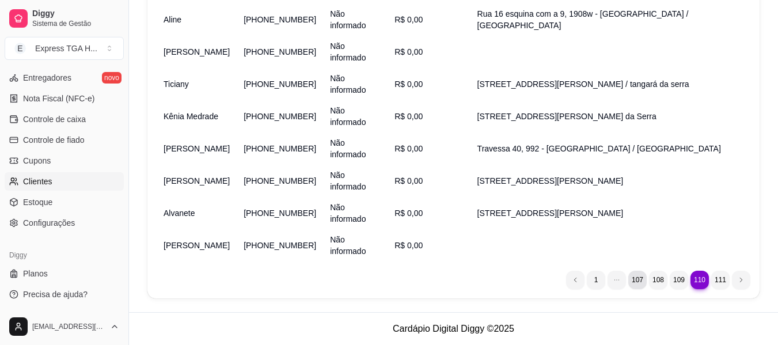
click at [635, 278] on li "107" at bounding box center [637, 280] width 18 height 18
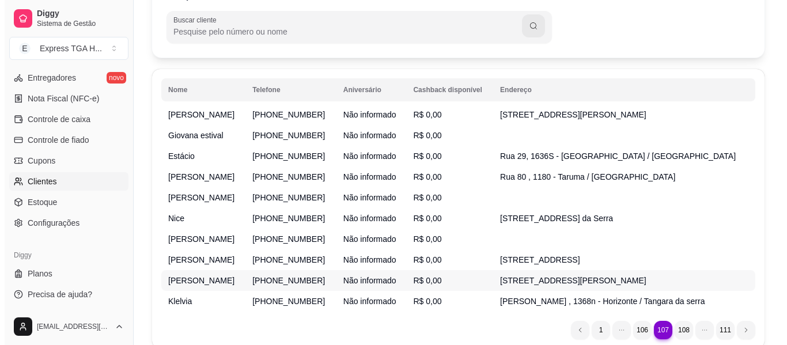
scroll to position [29, 0]
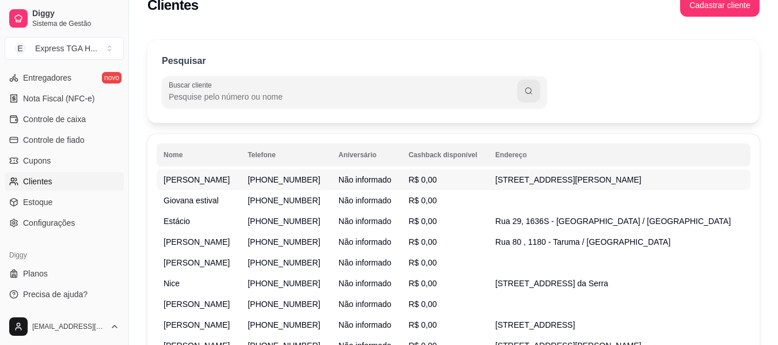
click at [214, 181] on span "[PERSON_NAME]" at bounding box center [197, 179] width 66 height 9
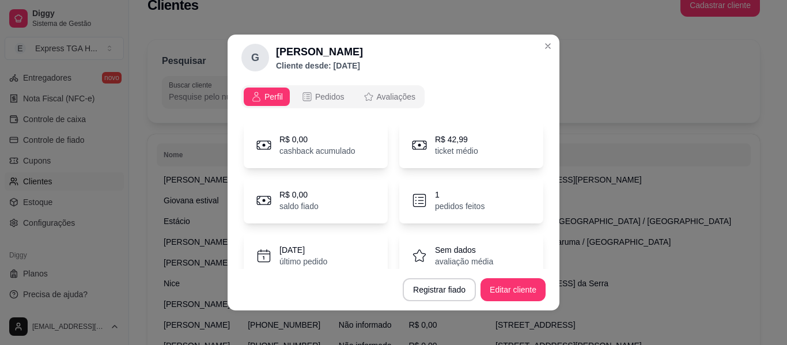
scroll to position [100, 0]
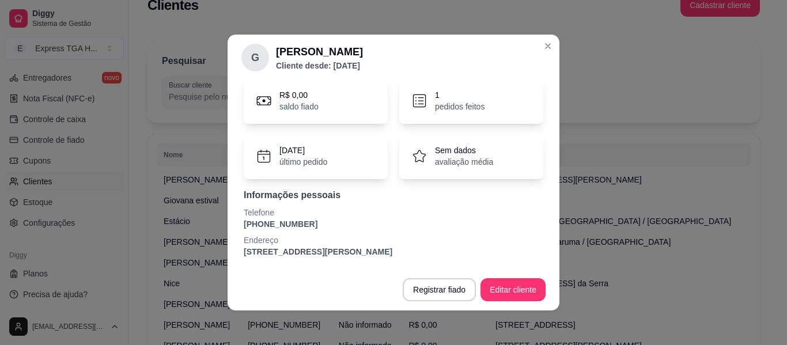
click at [301, 220] on p "[PHONE_NUMBER]" at bounding box center [394, 224] width 300 height 12
drag, startPoint x: 301, startPoint y: 220, endPoint x: 287, endPoint y: 223, distance: 13.6
click at [298, 220] on p "[PHONE_NUMBER]" at bounding box center [394, 224] width 300 height 12
click at [287, 223] on p "[PHONE_NUMBER]" at bounding box center [394, 224] width 300 height 12
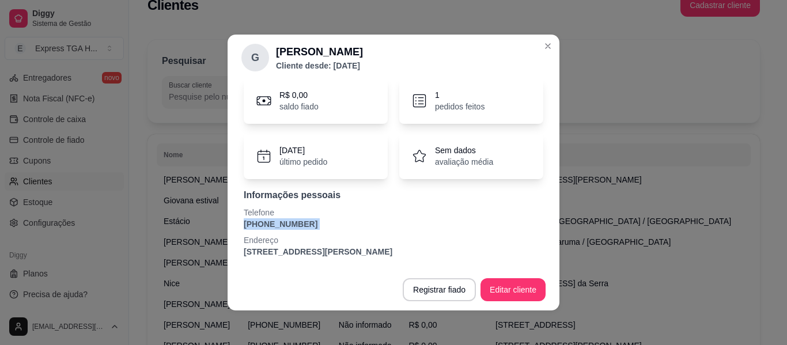
click at [287, 223] on p "[PHONE_NUMBER]" at bounding box center [394, 224] width 300 height 12
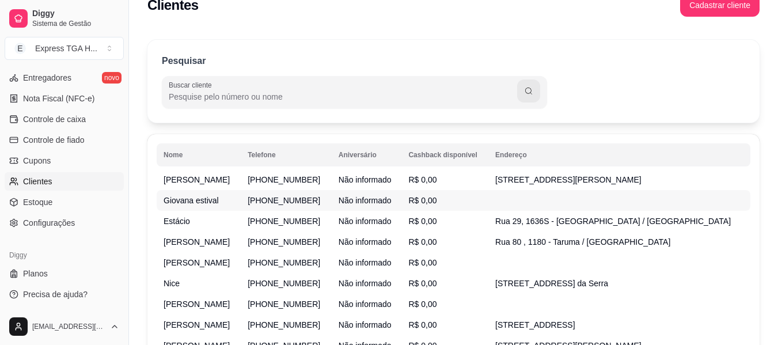
click at [190, 205] on span "Giovana estival" at bounding box center [191, 200] width 55 height 9
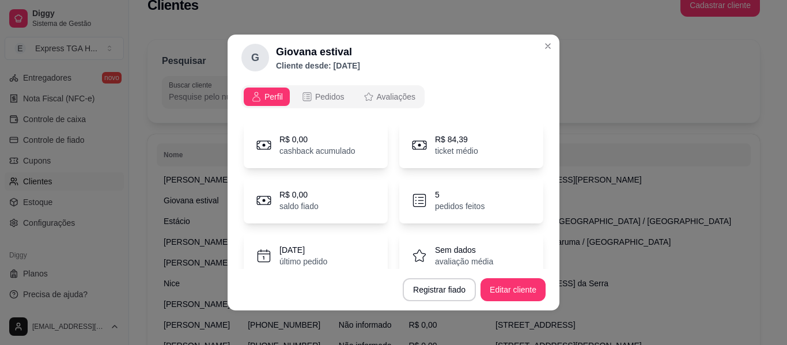
scroll to position [72, 0]
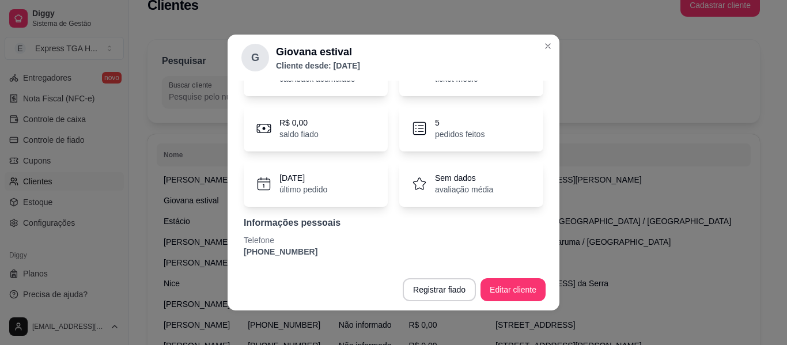
click at [296, 249] on p "[PHONE_NUMBER]" at bounding box center [394, 252] width 300 height 12
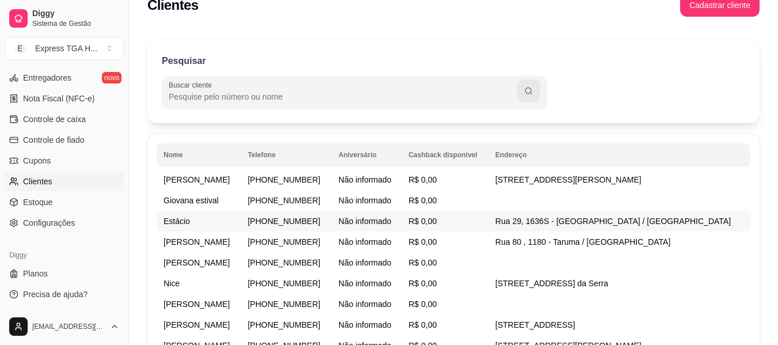
click at [187, 226] on span "Estácio" at bounding box center [177, 221] width 26 height 9
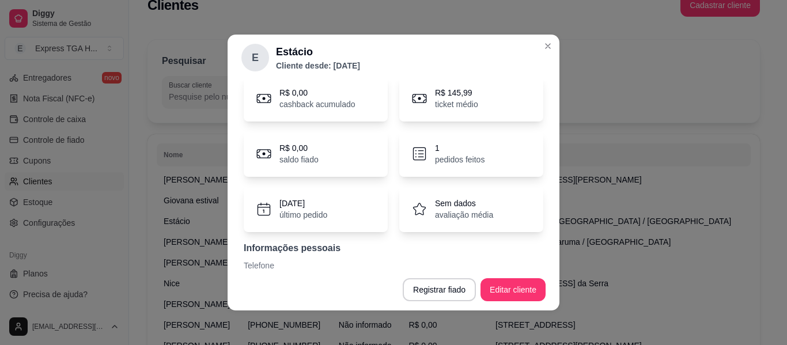
scroll to position [100, 0]
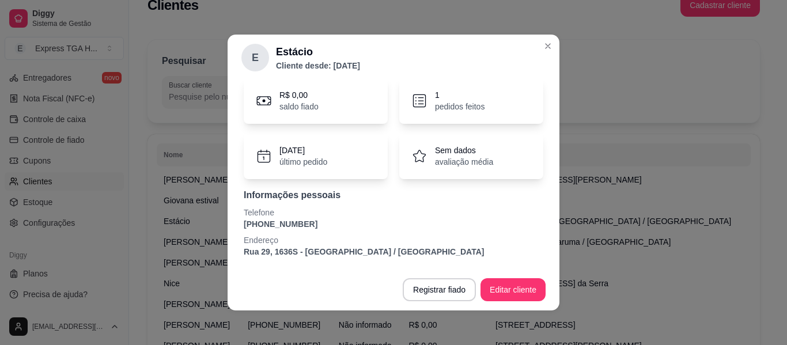
click at [295, 222] on p "[PHONE_NUMBER]" at bounding box center [394, 224] width 300 height 12
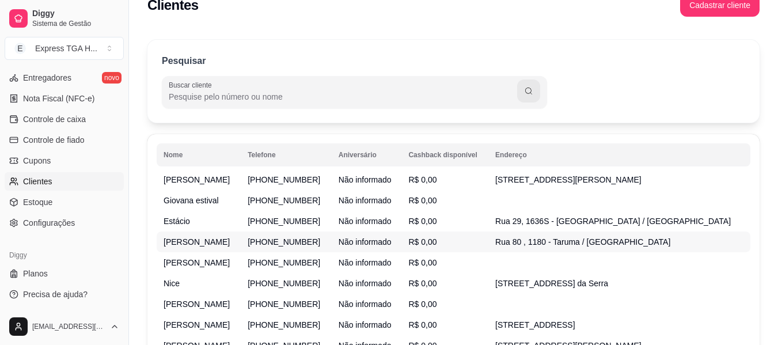
click at [179, 252] on td "[PERSON_NAME]" at bounding box center [199, 242] width 84 height 21
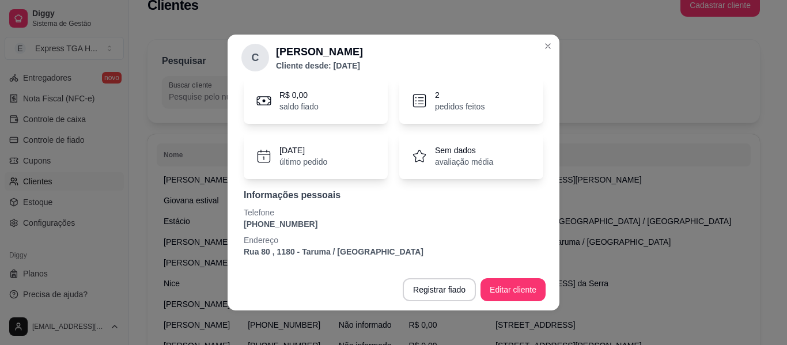
click at [278, 217] on p "Telefone" at bounding box center [394, 213] width 300 height 12
click at [278, 227] on p "[PHONE_NUMBER]" at bounding box center [394, 224] width 300 height 12
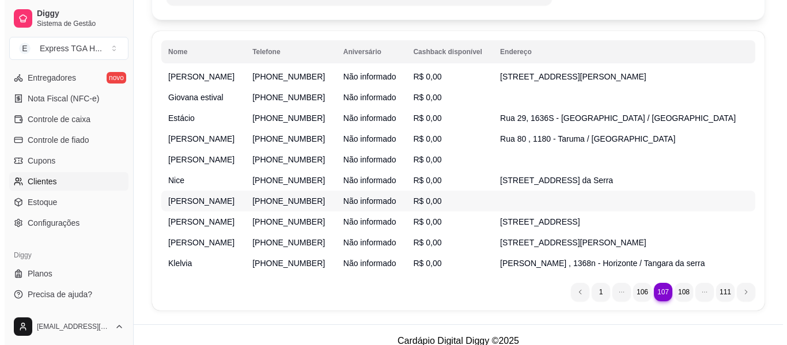
scroll to position [145, 0]
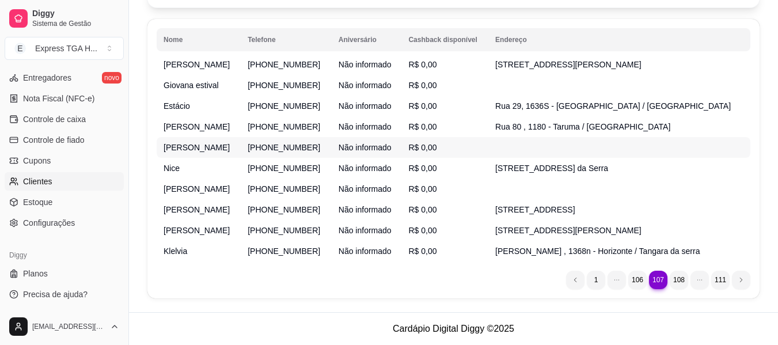
click at [190, 152] on span "[PERSON_NAME]" at bounding box center [197, 147] width 66 height 9
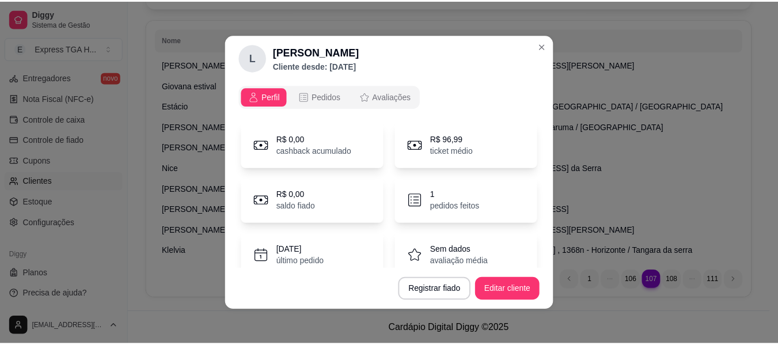
scroll to position [72, 0]
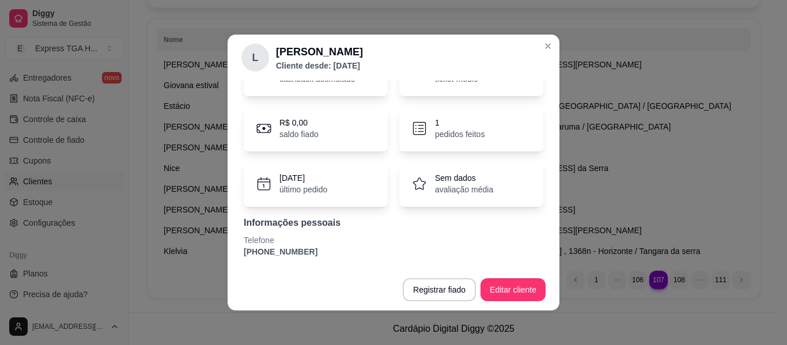
click at [287, 253] on p "[PHONE_NUMBER]" at bounding box center [394, 252] width 300 height 12
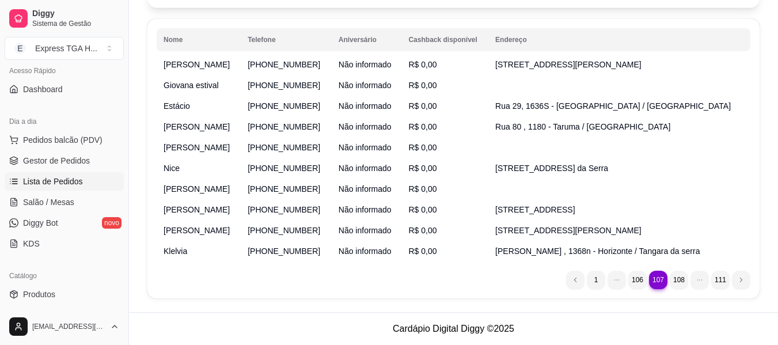
scroll to position [81, 0]
click at [73, 152] on ul "Pedidos balcão (PDV) Gestor de Pedidos Lista de Pedidos Salão / Mesas Diggy Bot…" at bounding box center [64, 194] width 119 height 122
click at [75, 156] on link "Gestor de Pedidos" at bounding box center [64, 163] width 119 height 18
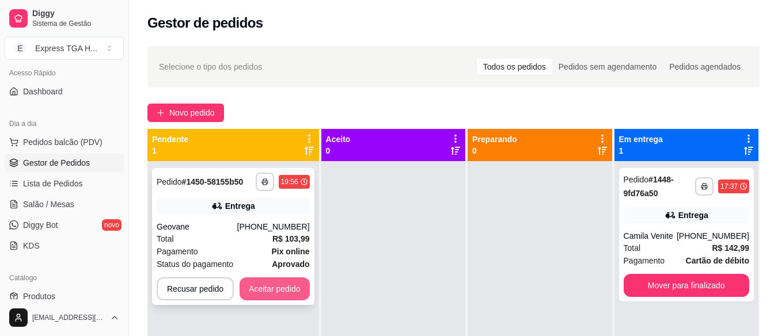
click at [294, 289] on button "Aceitar pedido" at bounding box center [275, 289] width 70 height 23
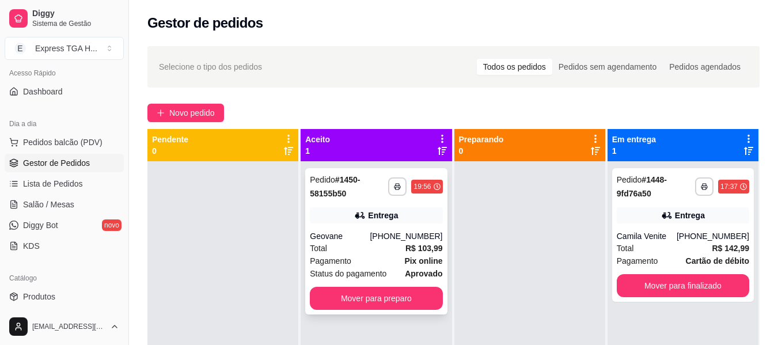
click at [423, 238] on div "[PHONE_NUMBER]" at bounding box center [406, 236] width 73 height 12
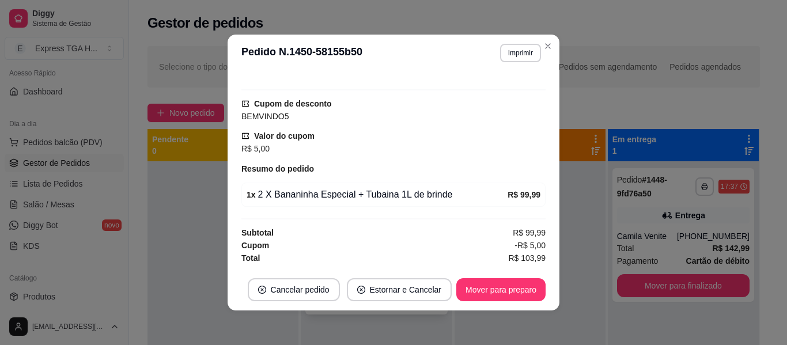
scroll to position [2, 0]
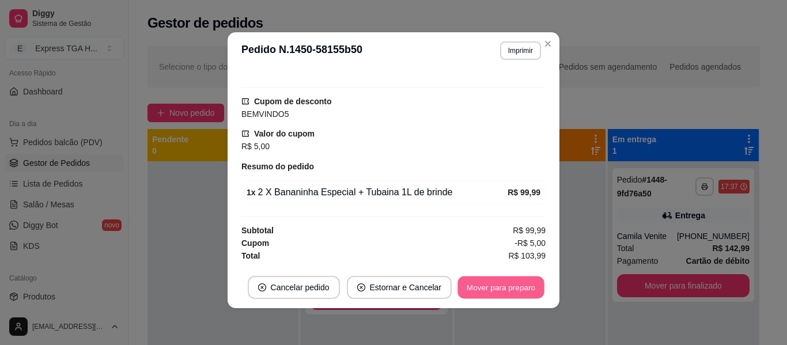
click at [506, 288] on button "Mover para preparo" at bounding box center [500, 287] width 86 height 22
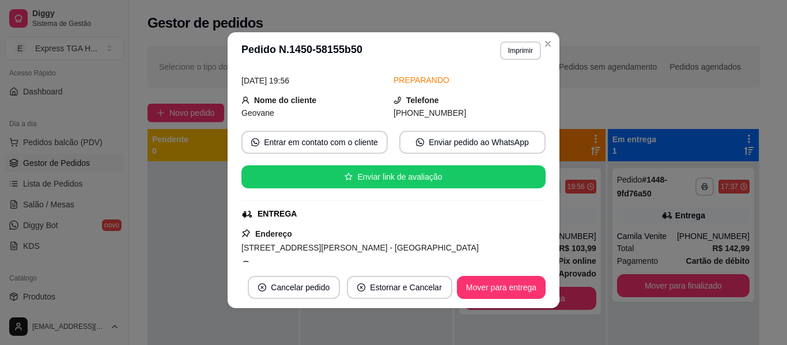
scroll to position [48, 0]
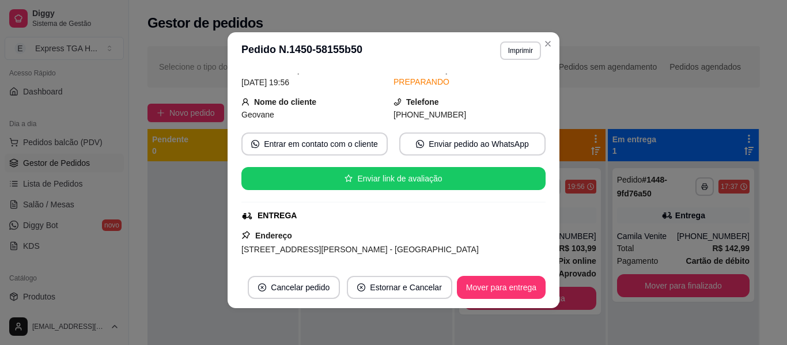
click at [412, 113] on span "[PHONE_NUMBER]" at bounding box center [429, 114] width 73 height 9
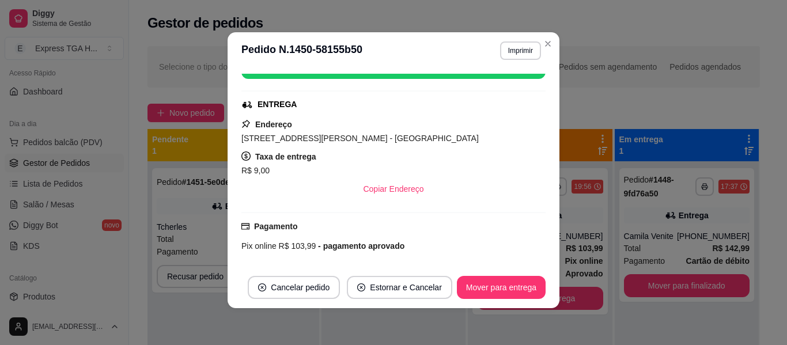
scroll to position [164, 0]
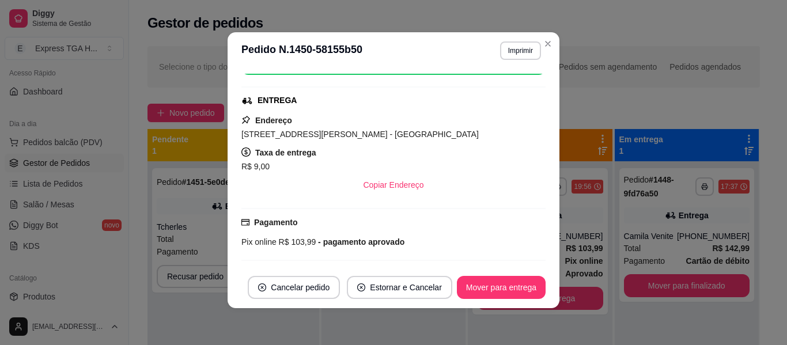
click at [366, 130] on span "[STREET_ADDRESS][PERSON_NAME] - [GEOGRAPHIC_DATA]" at bounding box center [359, 134] width 237 height 9
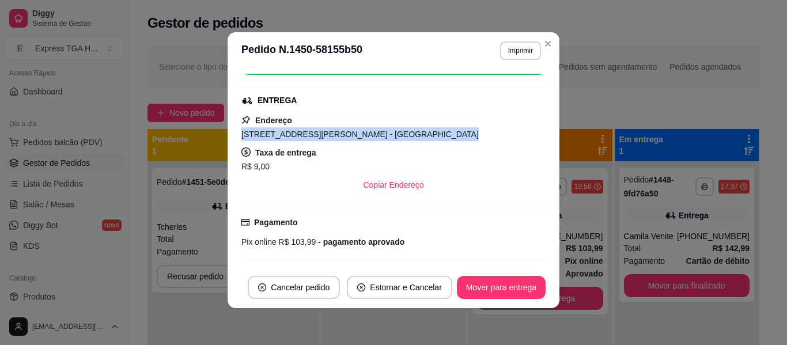
click at [366, 130] on span "[STREET_ADDRESS][PERSON_NAME] - [GEOGRAPHIC_DATA]" at bounding box center [359, 134] width 237 height 9
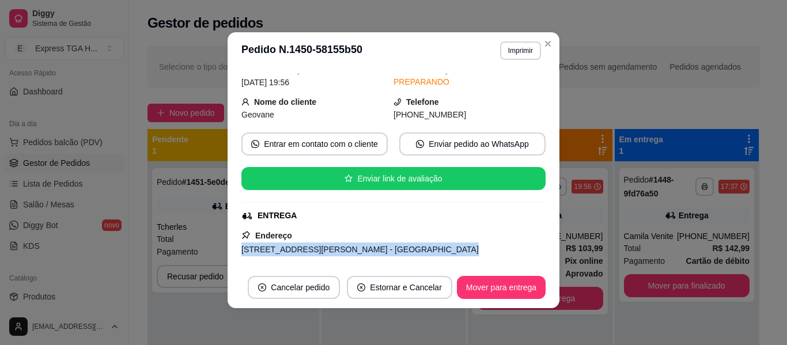
scroll to position [0, 0]
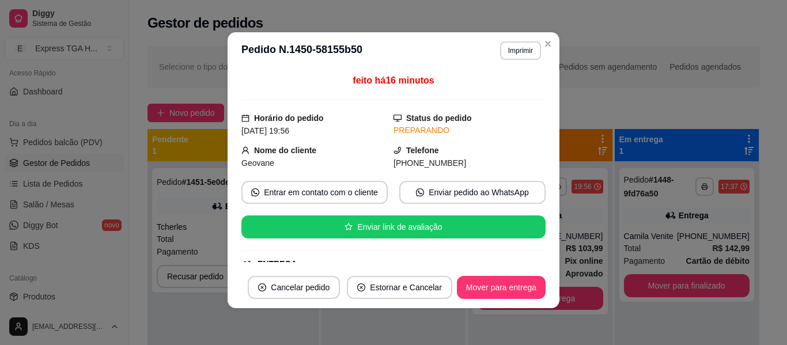
click at [262, 159] on span "Geovane" at bounding box center [257, 162] width 33 height 9
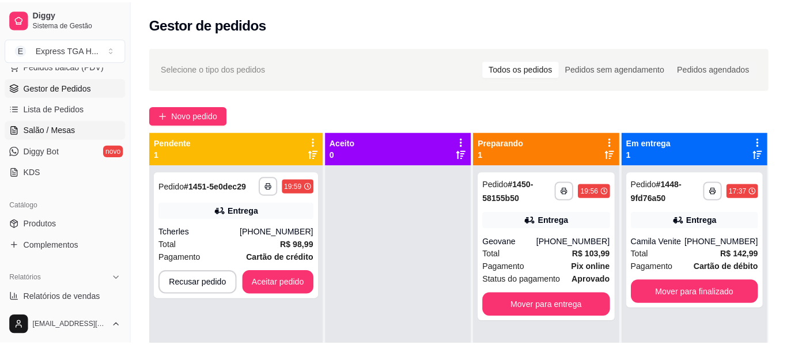
scroll to position [138, 0]
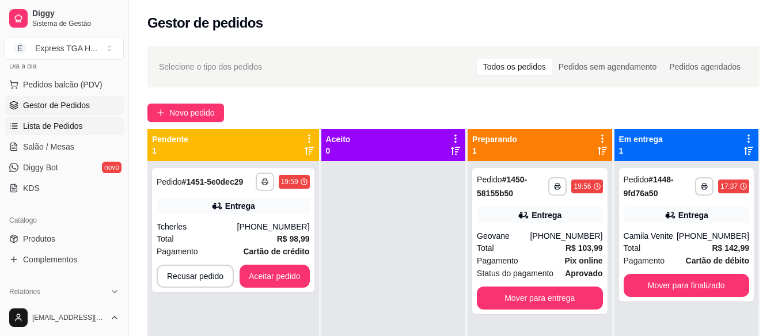
click at [56, 131] on span "Lista de Pedidos" at bounding box center [53, 126] width 60 height 12
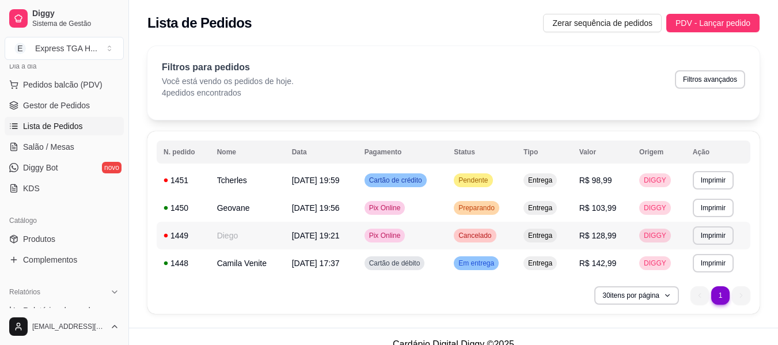
click at [528, 231] on td "Entrega" at bounding box center [545, 236] width 56 height 28
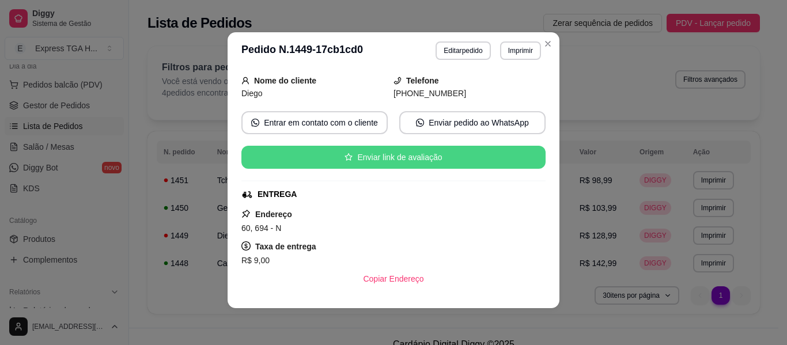
scroll to position [50, 0]
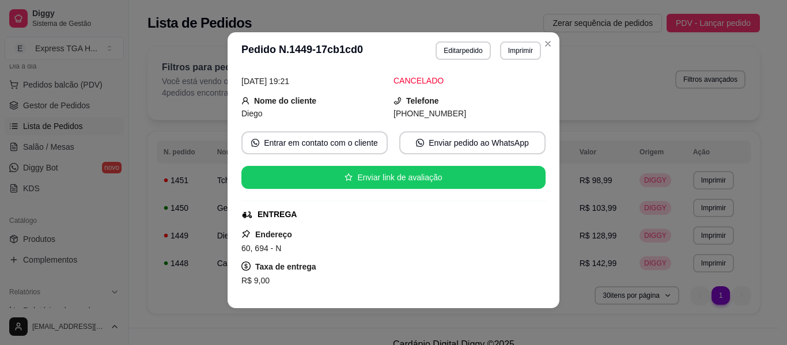
click at [410, 112] on span "[PHONE_NUMBER]" at bounding box center [429, 113] width 73 height 9
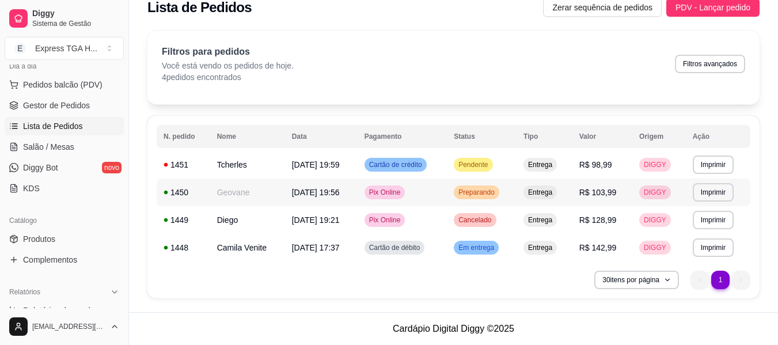
scroll to position [0, 0]
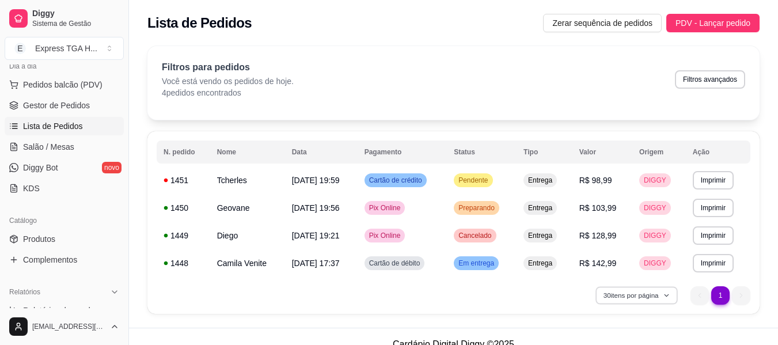
click at [649, 296] on button "30 itens por página" at bounding box center [637, 295] width 82 height 18
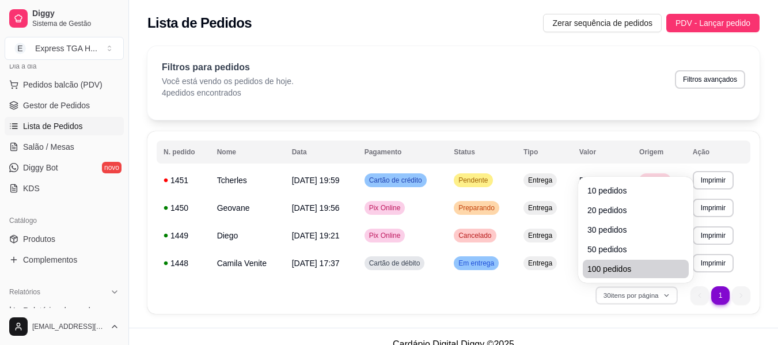
click at [635, 268] on span "100 pedidos" at bounding box center [636, 269] width 97 height 12
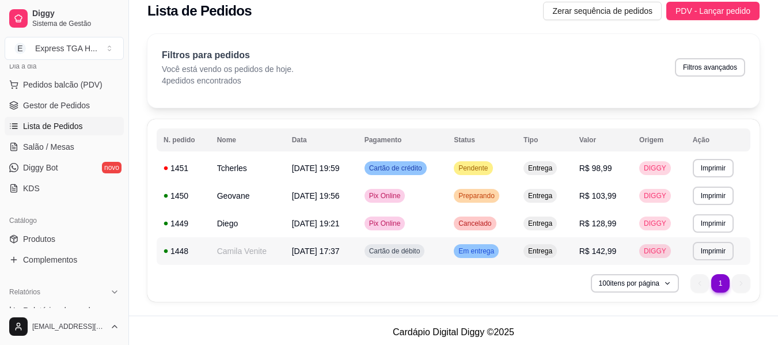
scroll to position [16, 0]
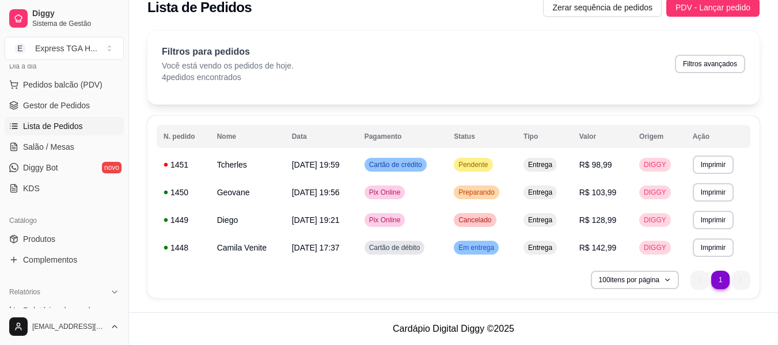
click at [745, 286] on ul "1 1" at bounding box center [721, 280] width 60 height 18
click at [734, 273] on ul "1 1" at bounding box center [721, 280] width 60 height 18
click at [717, 280] on li "1" at bounding box center [720, 280] width 18 height 18
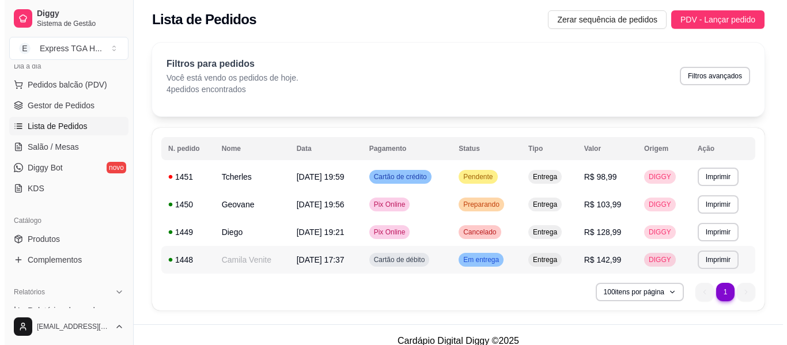
scroll to position [0, 0]
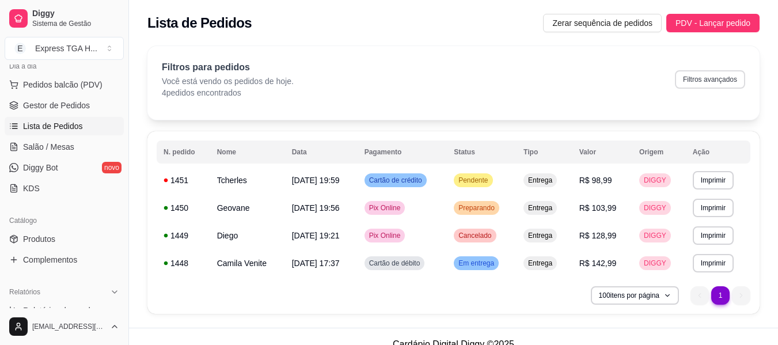
click at [696, 88] on button "Filtros avançados" at bounding box center [710, 79] width 70 height 18
select select "0"
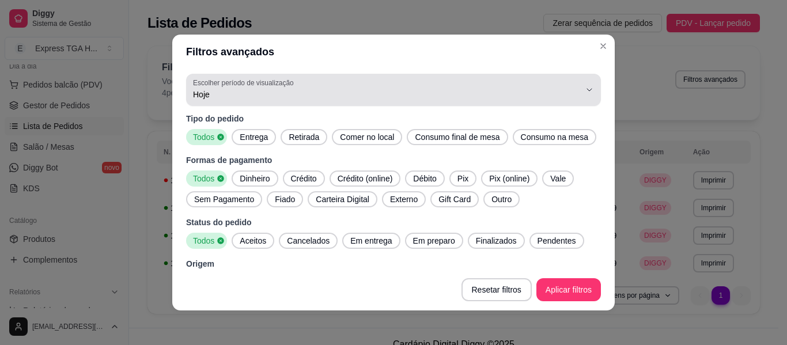
click at [253, 90] on span "Hoje" at bounding box center [386, 95] width 387 height 12
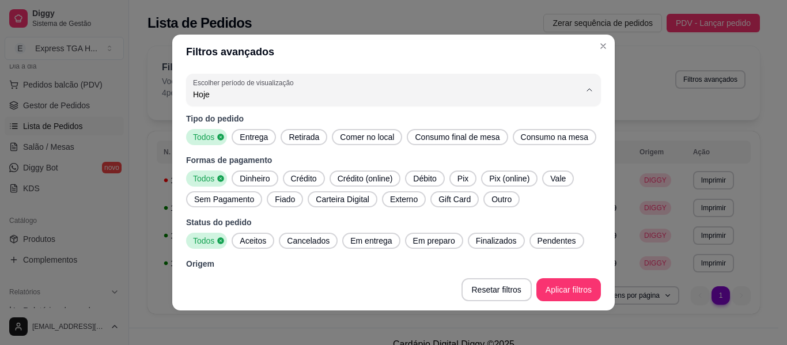
click at [259, 221] on span "45 dias" at bounding box center [379, 216] width 361 height 11
type input "45"
select select "45"
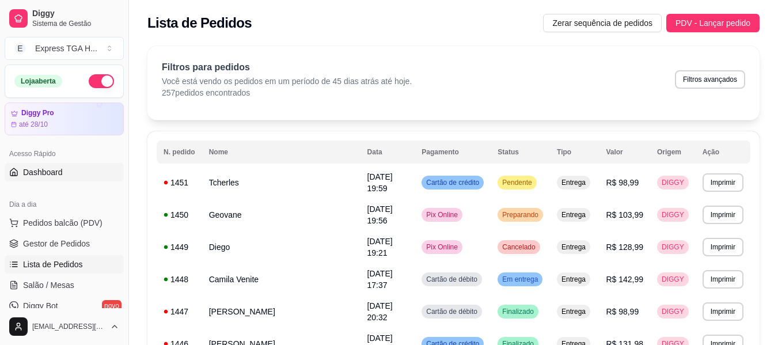
click at [41, 178] on link "Dashboard" at bounding box center [64, 172] width 119 height 18
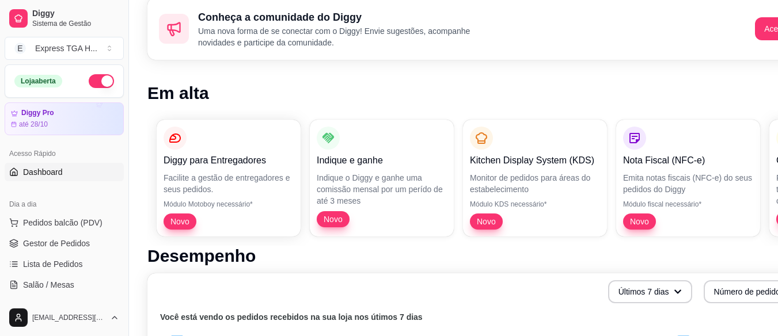
scroll to position [58, 0]
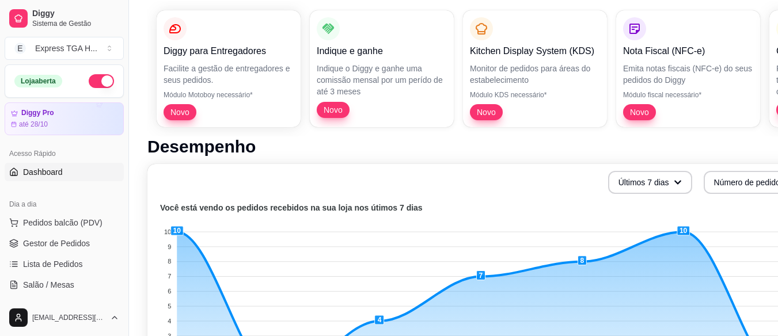
scroll to position [173, 0]
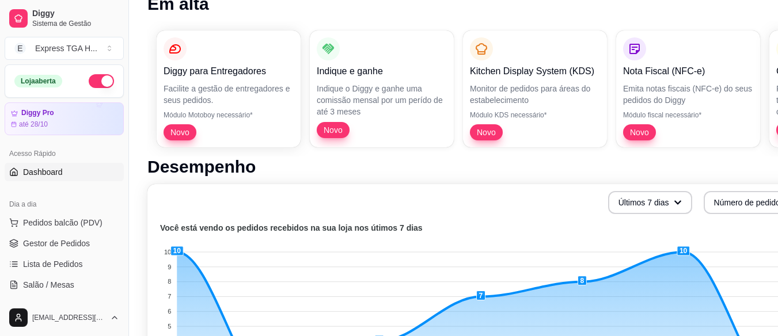
drag, startPoint x: 753, startPoint y: 161, endPoint x: 667, endPoint y: 183, distance: 89.1
click at [680, 176] on h1 "Desempenho" at bounding box center [480, 167] width 667 height 21
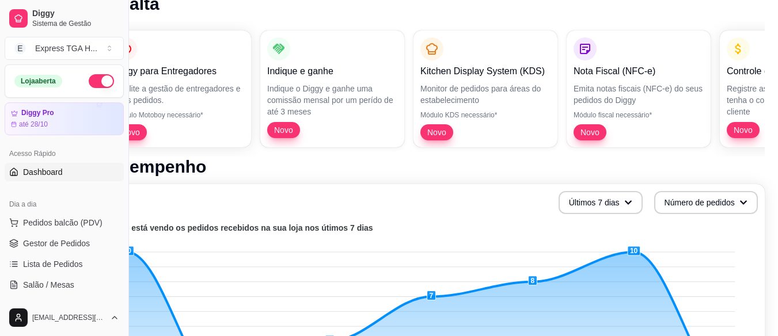
scroll to position [173, 52]
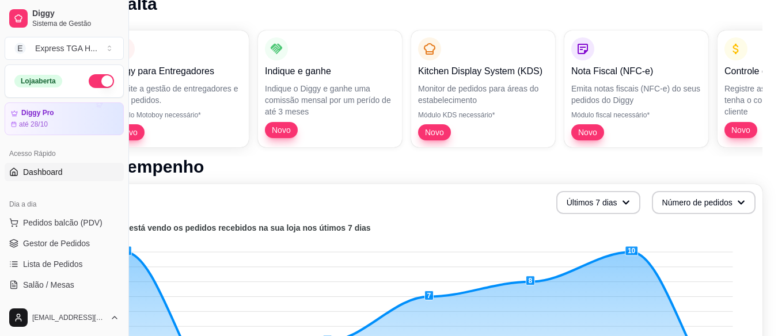
click at [478, 111] on p "Módulo KDS necessário*" at bounding box center [483, 115] width 130 height 9
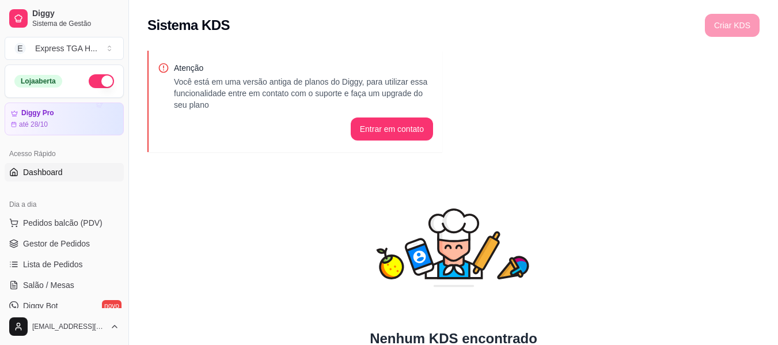
click at [31, 167] on span "Dashboard" at bounding box center [43, 172] width 40 height 12
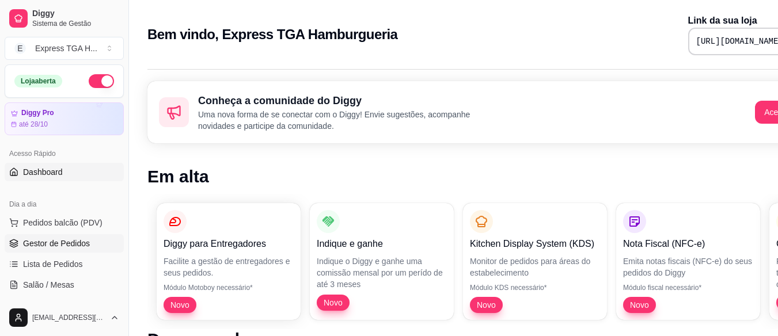
click at [64, 243] on span "Gestor de Pedidos" at bounding box center [56, 244] width 67 height 12
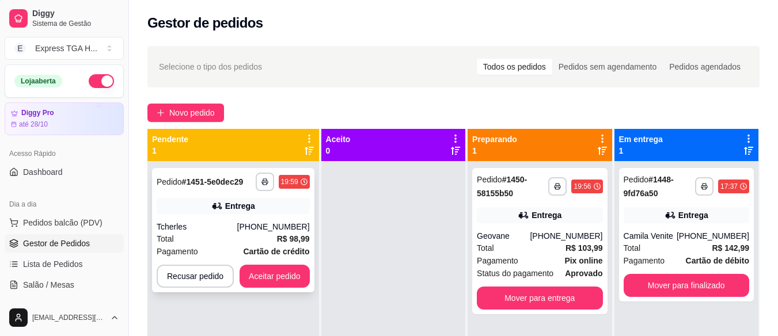
click at [248, 217] on div "**********" at bounding box center [233, 230] width 162 height 124
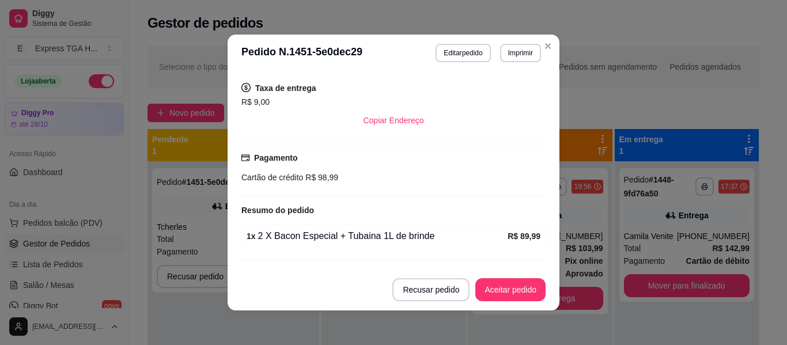
scroll to position [259, 0]
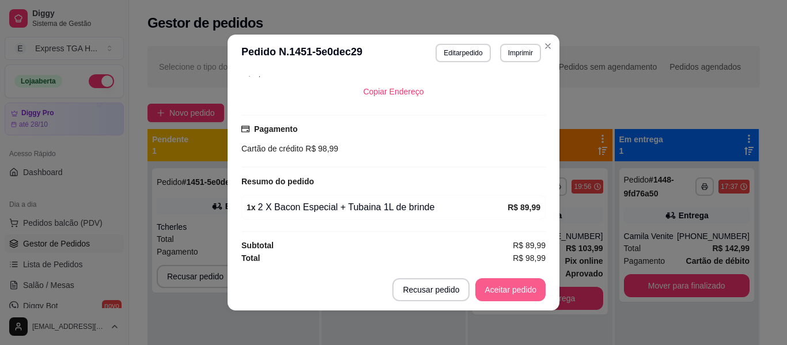
click at [502, 291] on button "Aceitar pedido" at bounding box center [510, 289] width 70 height 23
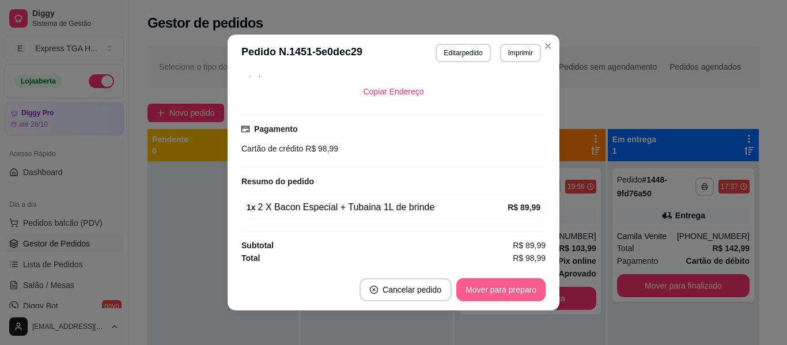
click at [502, 291] on button "Mover para preparo" at bounding box center [500, 289] width 89 height 23
click at [502, 291] on button "Mover para entrega" at bounding box center [501, 289] width 89 height 23
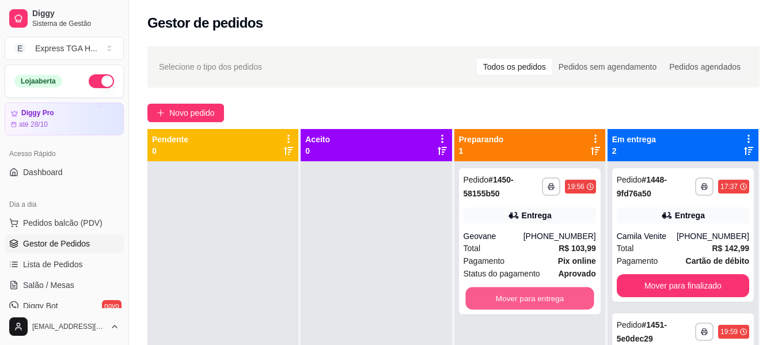
click at [582, 303] on button "Mover para entrega" at bounding box center [529, 298] width 128 height 22
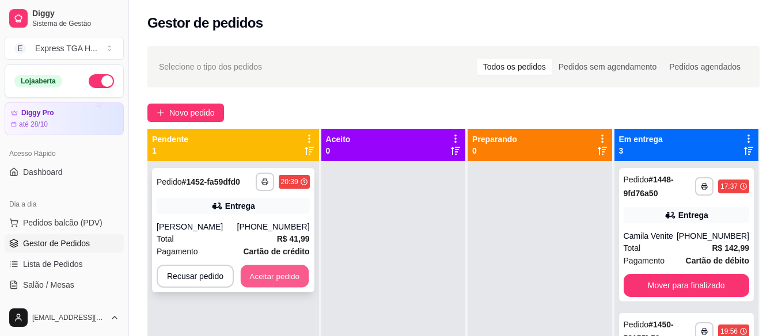
click at [291, 278] on button "Aceitar pedido" at bounding box center [275, 277] width 68 height 22
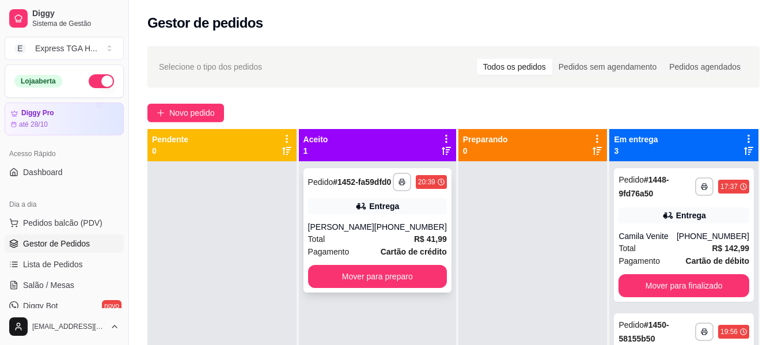
click at [416, 225] on div "**********" at bounding box center [378, 230] width 148 height 124
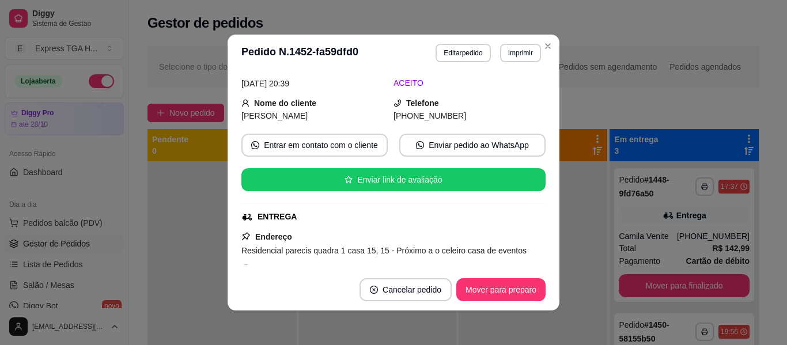
scroll to position [29, 0]
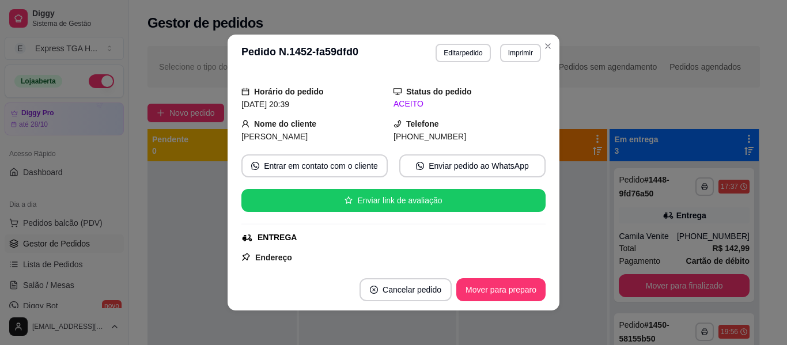
click at [421, 137] on span "[PHONE_NUMBER]" at bounding box center [429, 136] width 73 height 9
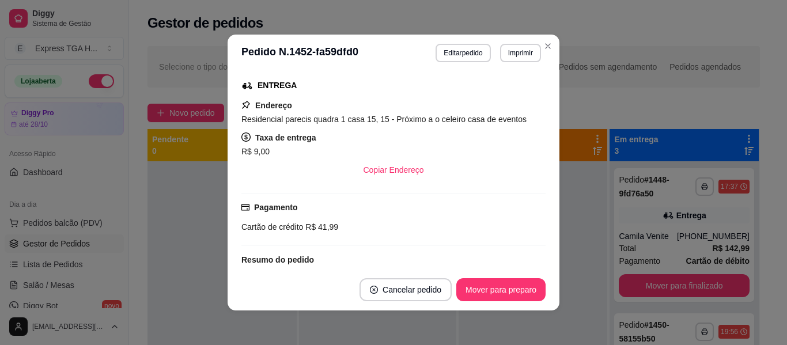
scroll to position [202, 0]
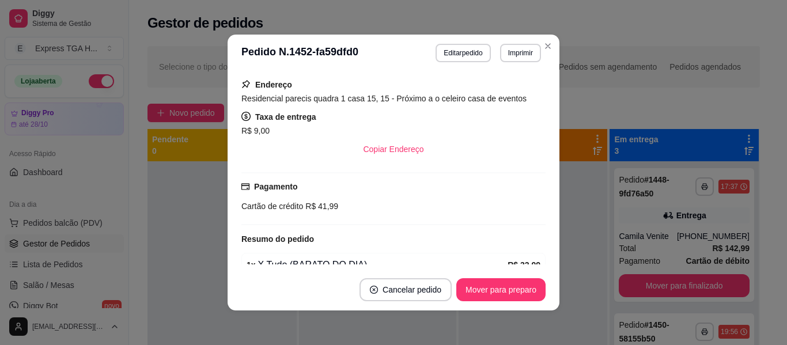
click at [308, 100] on span "Residencial parecis quadra 1 casa 15, 15 - Próximo a o celeiro casa de eventos" at bounding box center [383, 98] width 285 height 9
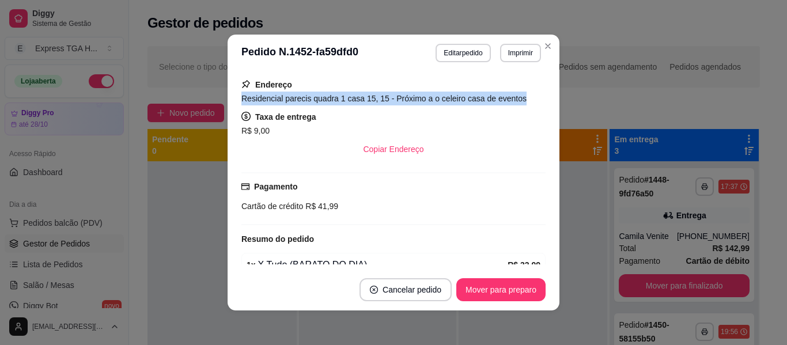
click at [308, 100] on span "Residencial parecis quadra 1 casa 15, 15 - Próximo a o celeiro casa de eventos" at bounding box center [383, 98] width 285 height 9
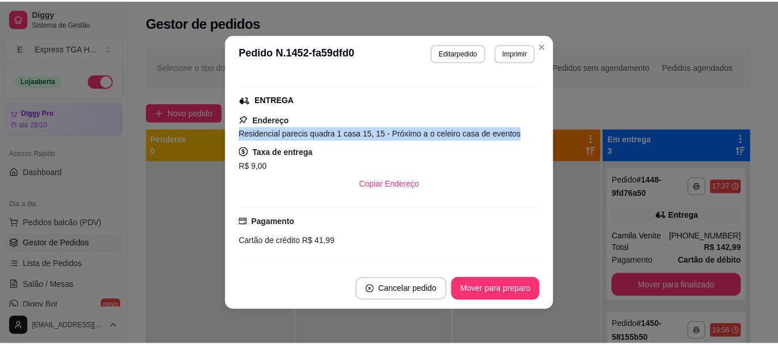
scroll to position [173, 0]
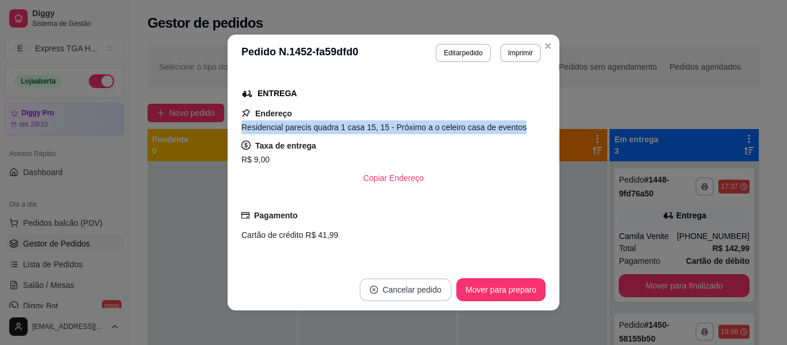
click at [384, 282] on button "Cancelar pedido" at bounding box center [405, 289] width 92 height 23
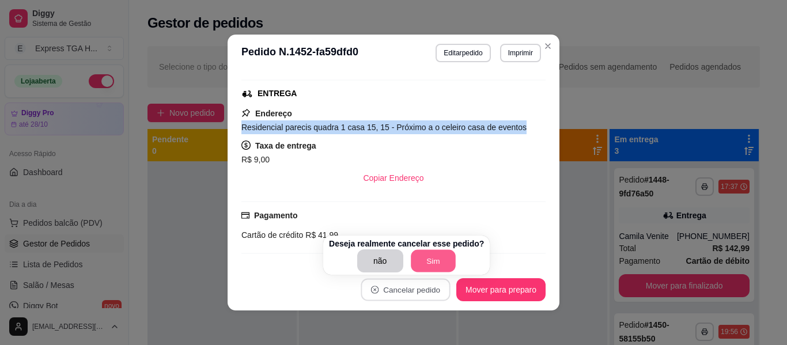
click at [447, 257] on button "Sim" at bounding box center [433, 261] width 45 height 22
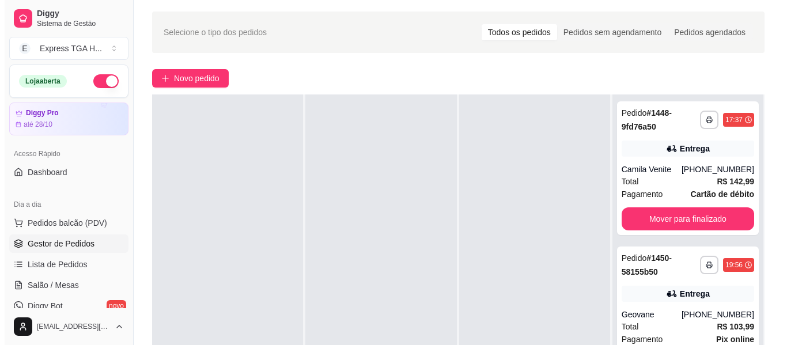
scroll to position [0, 0]
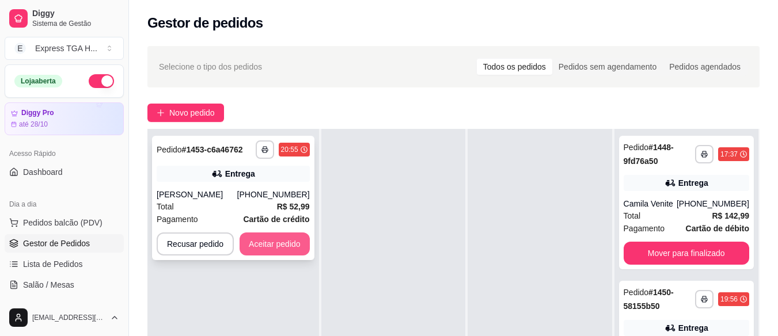
click at [285, 248] on button "Aceitar pedido" at bounding box center [275, 244] width 70 height 23
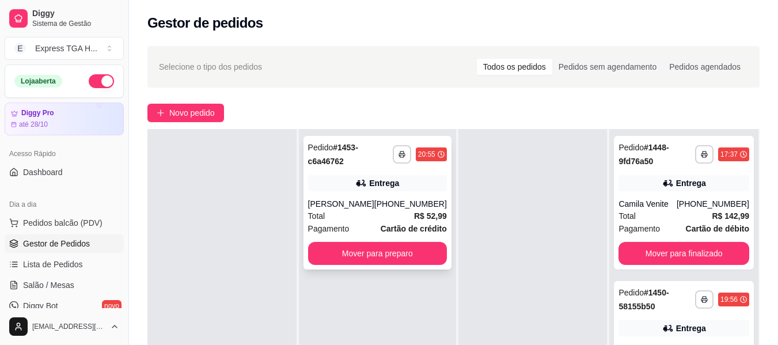
click at [359, 197] on div "**********" at bounding box center [378, 203] width 148 height 134
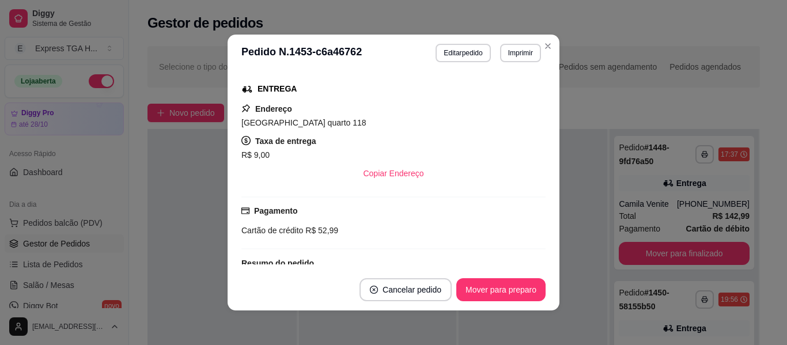
scroll to position [120, 0]
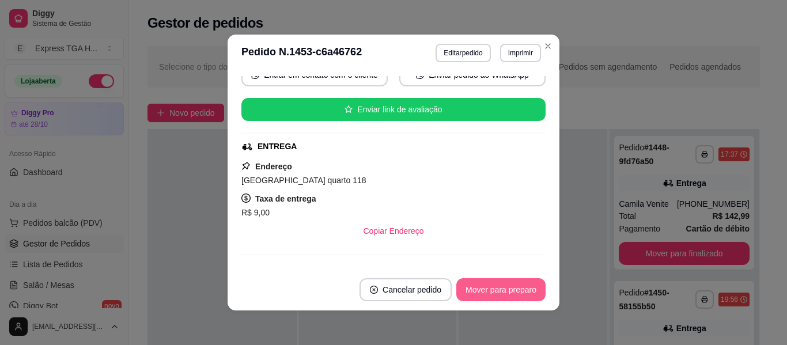
click at [511, 286] on button "Mover para preparo" at bounding box center [500, 289] width 89 height 23
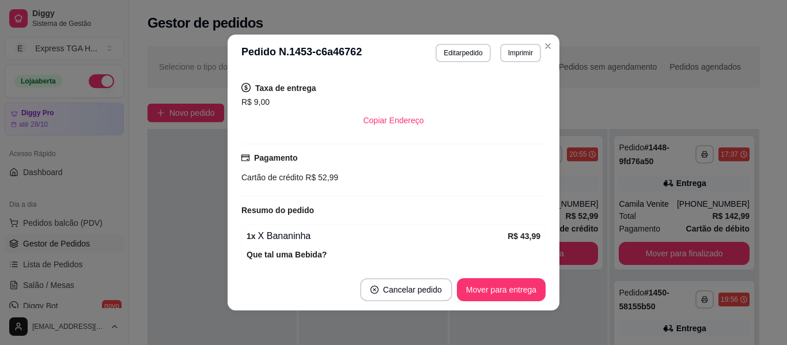
scroll to position [293, 0]
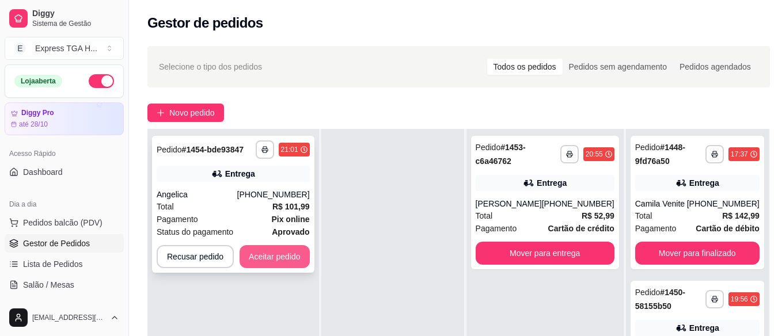
click at [276, 262] on button "Aceitar pedido" at bounding box center [275, 256] width 70 height 23
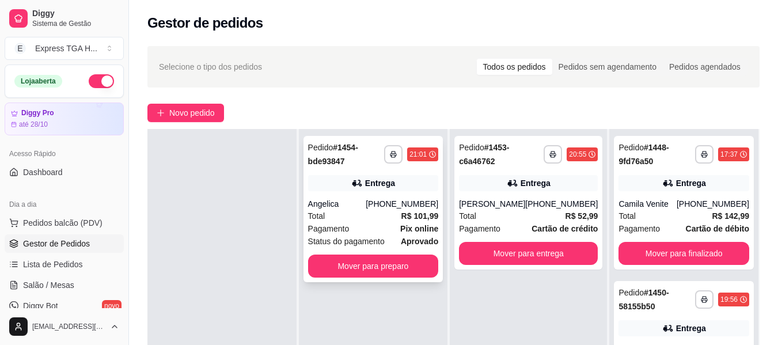
click at [396, 198] on div "**********" at bounding box center [374, 209] width 140 height 146
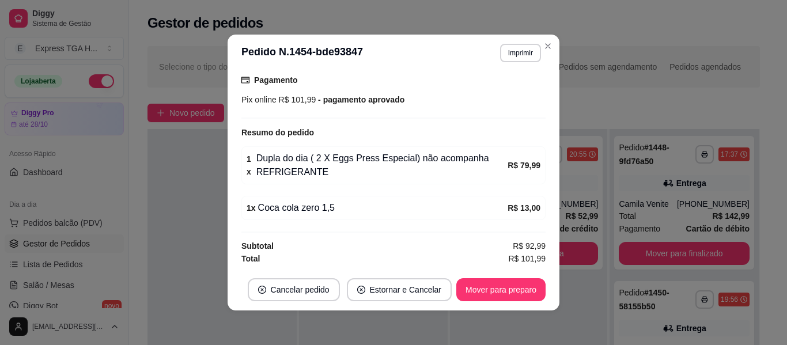
scroll to position [309, 0]
click at [525, 291] on button "Mover para preparo" at bounding box center [500, 290] width 86 height 22
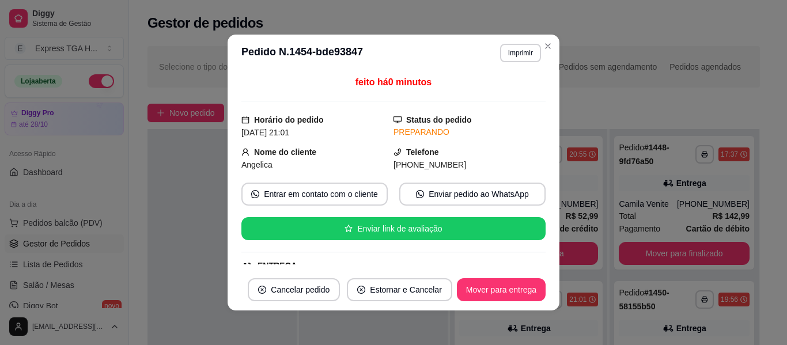
scroll to position [0, 0]
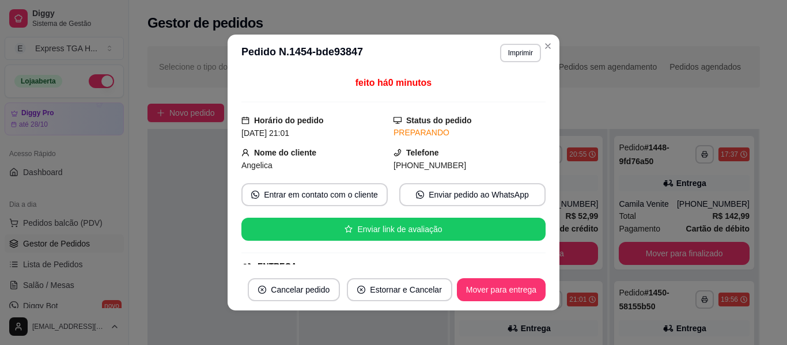
click at [420, 166] on span "[PHONE_NUMBER]" at bounding box center [429, 165] width 73 height 9
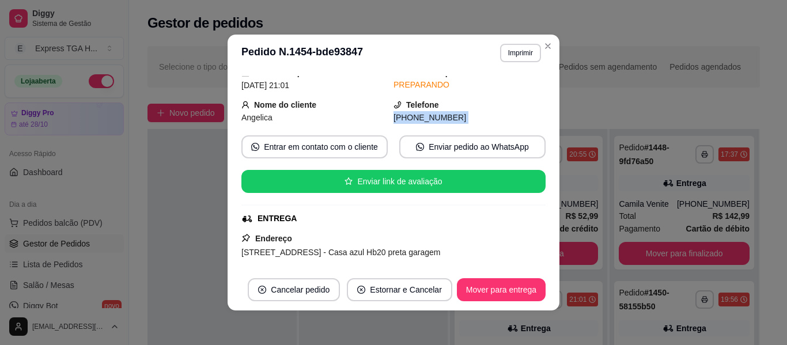
scroll to position [115, 0]
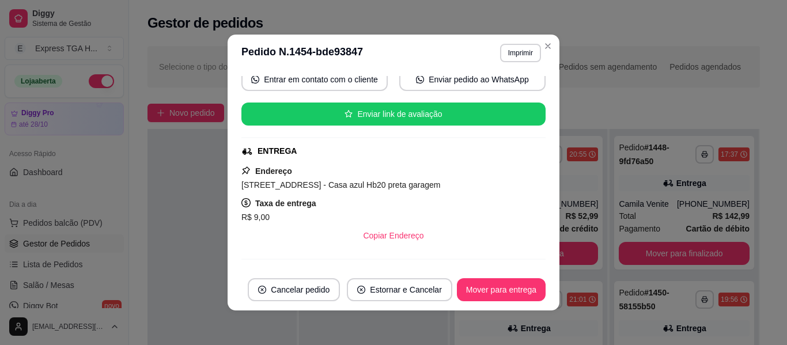
click at [309, 190] on span "[STREET_ADDRESS] - Casa azul Hb20 preta garagem" at bounding box center [340, 184] width 199 height 9
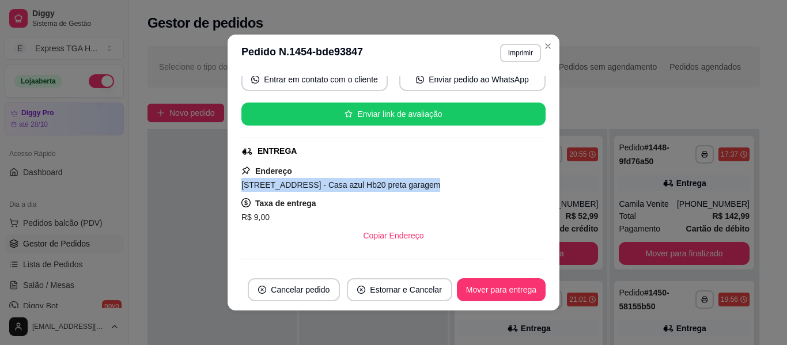
click at [309, 190] on span "[STREET_ADDRESS] - Casa azul Hb20 preta garagem" at bounding box center [340, 184] width 199 height 9
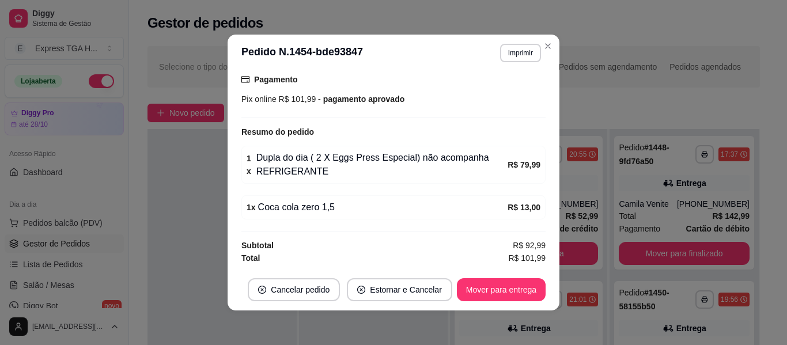
scroll to position [2, 0]
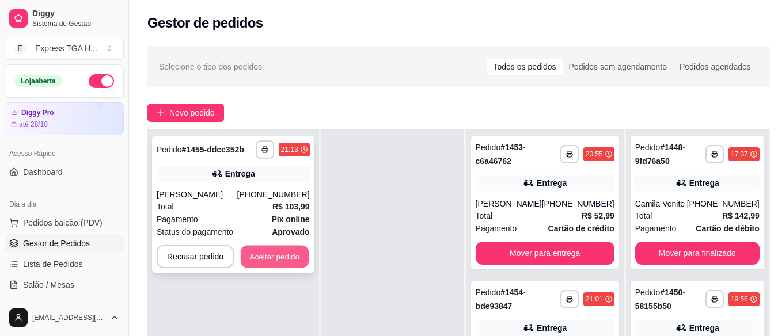
click at [291, 255] on button "Aceitar pedido" at bounding box center [275, 257] width 68 height 22
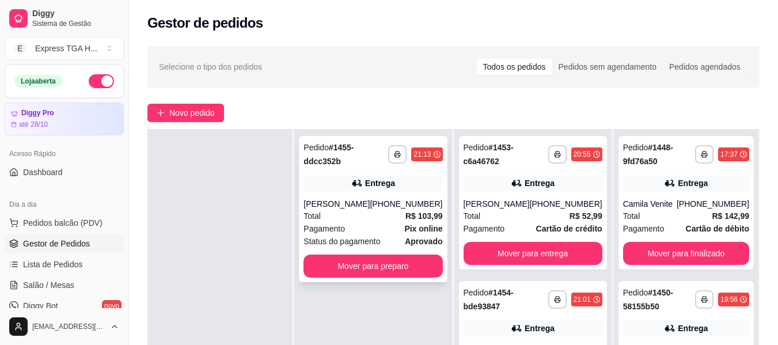
click at [420, 211] on strong "R$ 103,99" at bounding box center [424, 215] width 37 height 9
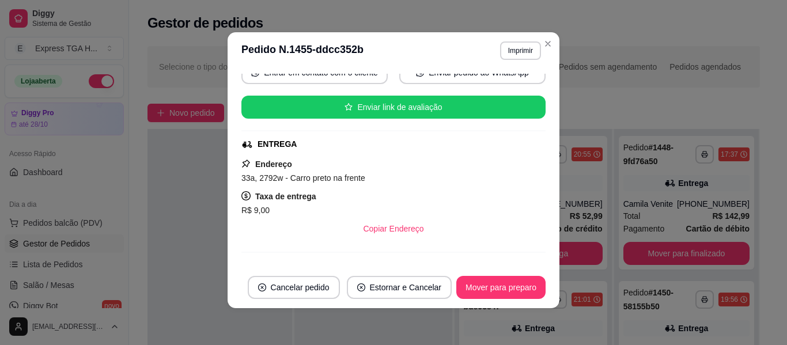
scroll to position [5, 0]
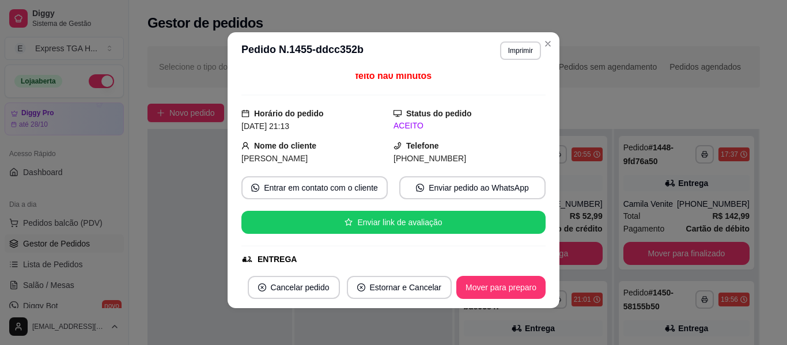
click at [395, 154] on span "[PHONE_NUMBER]" at bounding box center [429, 158] width 73 height 9
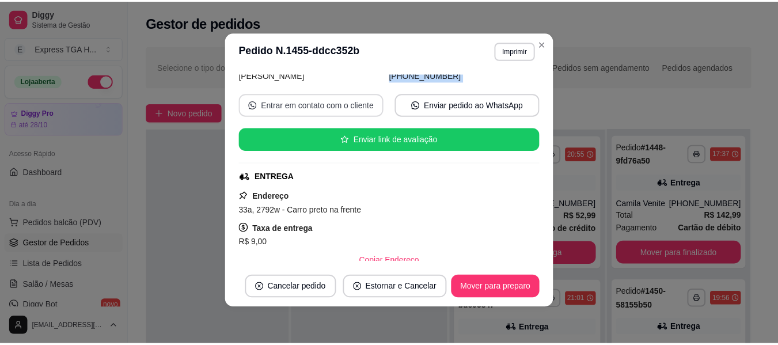
scroll to position [177, 0]
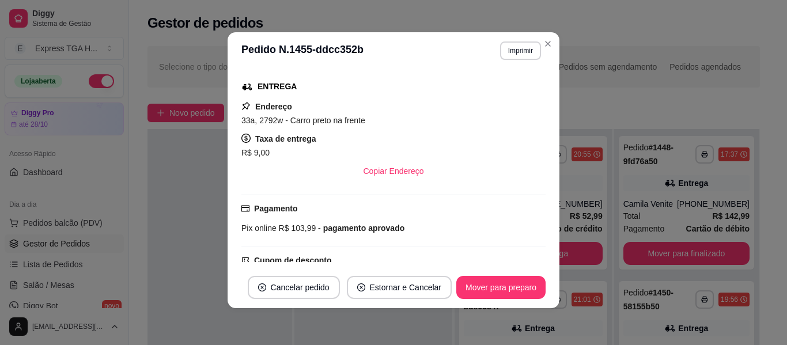
click at [263, 111] on strong "Endereço" at bounding box center [273, 106] width 37 height 9
click at [275, 121] on span "33a, 2792w - Carro preto na frente" at bounding box center [303, 120] width 124 height 9
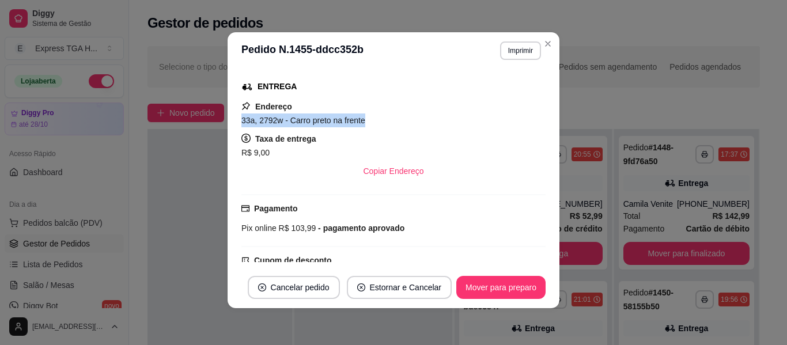
click at [275, 121] on span "33a, 2792w - Carro preto na frente" at bounding box center [303, 120] width 124 height 9
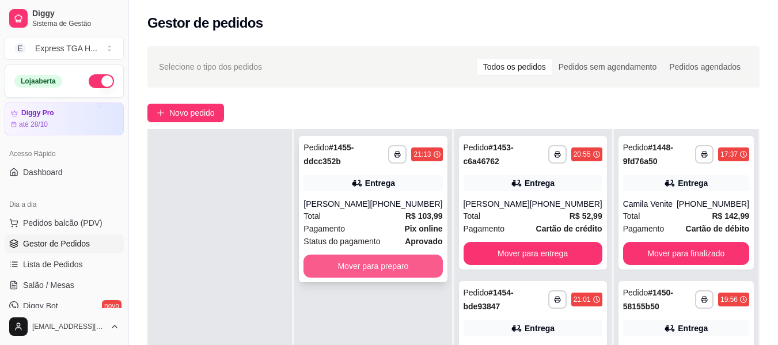
click at [391, 264] on button "Mover para preparo" at bounding box center [373, 266] width 139 height 23
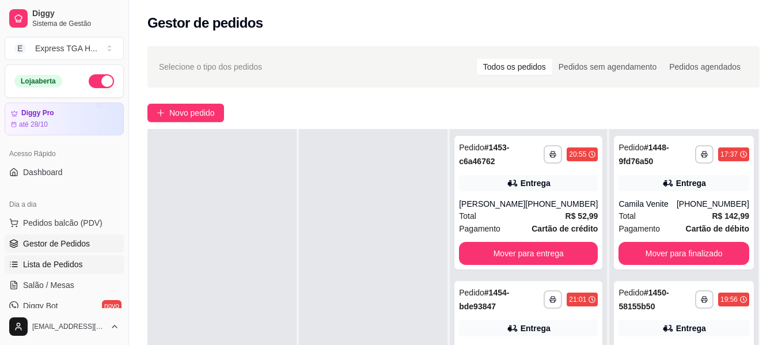
click at [72, 271] on link "Lista de Pedidos" at bounding box center [64, 264] width 119 height 18
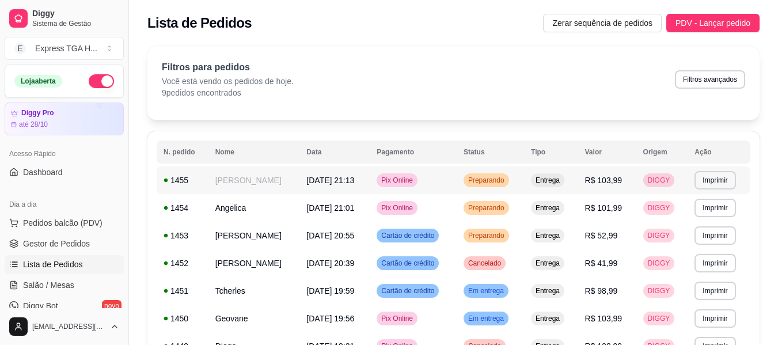
click at [354, 179] on span "[DATE] 21:13" at bounding box center [330, 180] width 48 height 9
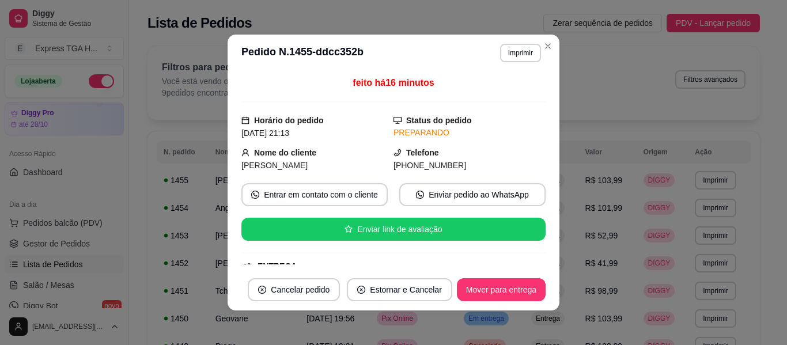
click at [397, 162] on span "[PHONE_NUMBER]" at bounding box center [429, 165] width 73 height 9
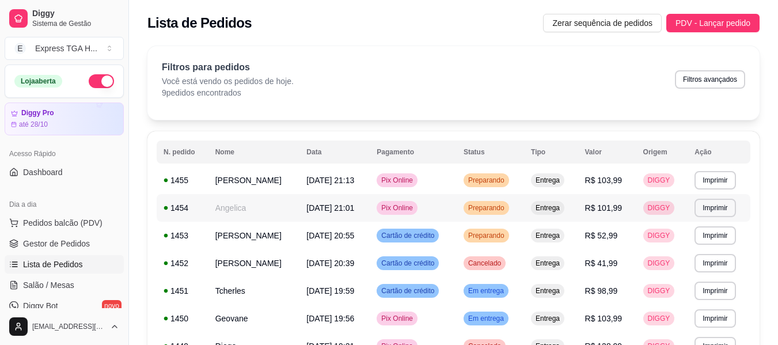
click at [340, 210] on span "[DATE] 21:01" at bounding box center [330, 207] width 48 height 9
click at [72, 267] on span "Lista de Pedidos" at bounding box center [53, 265] width 60 height 12
click at [51, 239] on span "Gestor de Pedidos" at bounding box center [56, 244] width 67 height 12
